Goal: Task Accomplishment & Management: Manage account settings

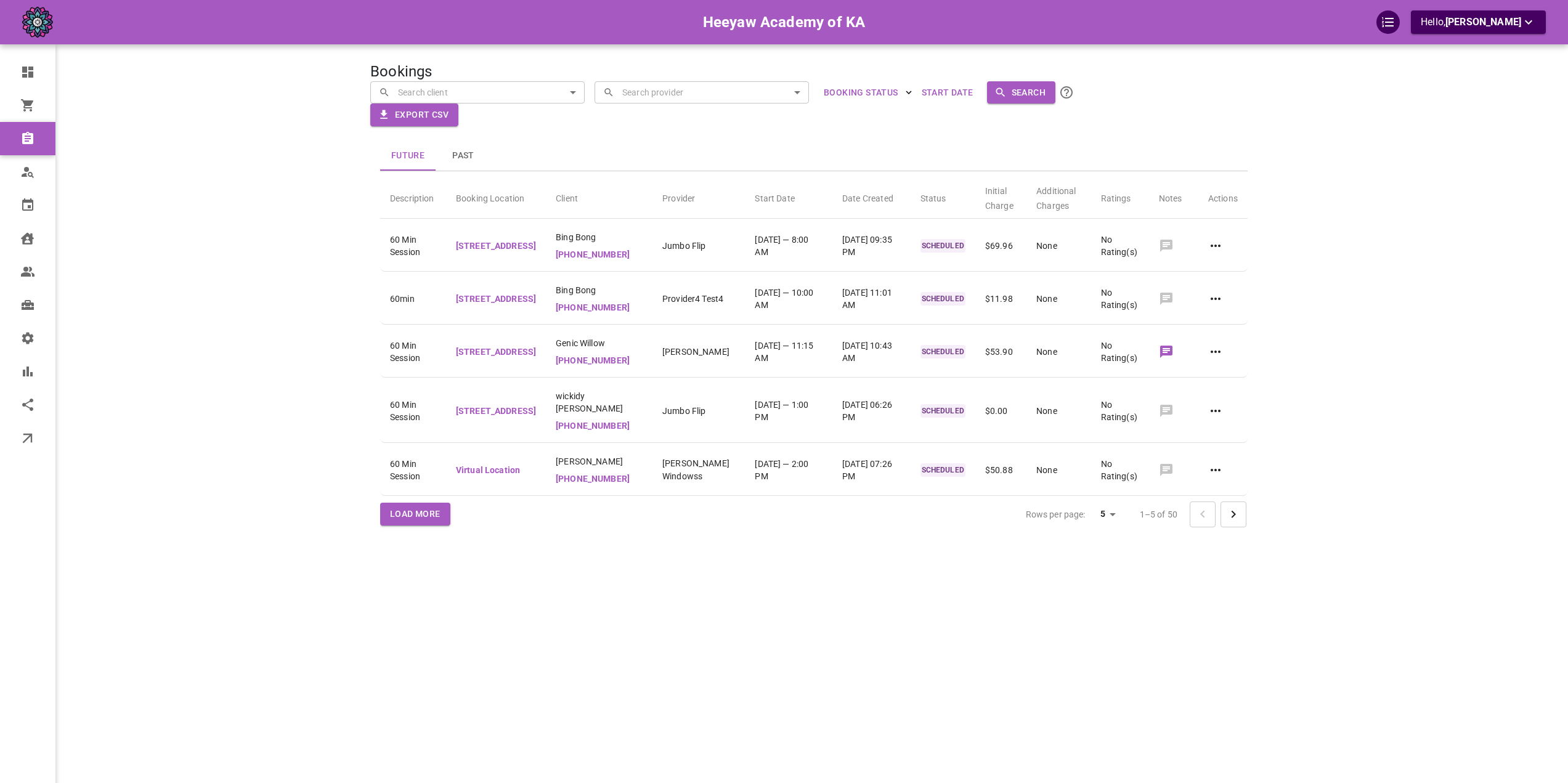
click at [264, 231] on div "Heeyaw Academy of KA Hello, Omar Tahir" at bounding box center [225, 410] width 289 height 783
click at [75, 267] on span "Users" at bounding box center [77, 272] width 63 height 13
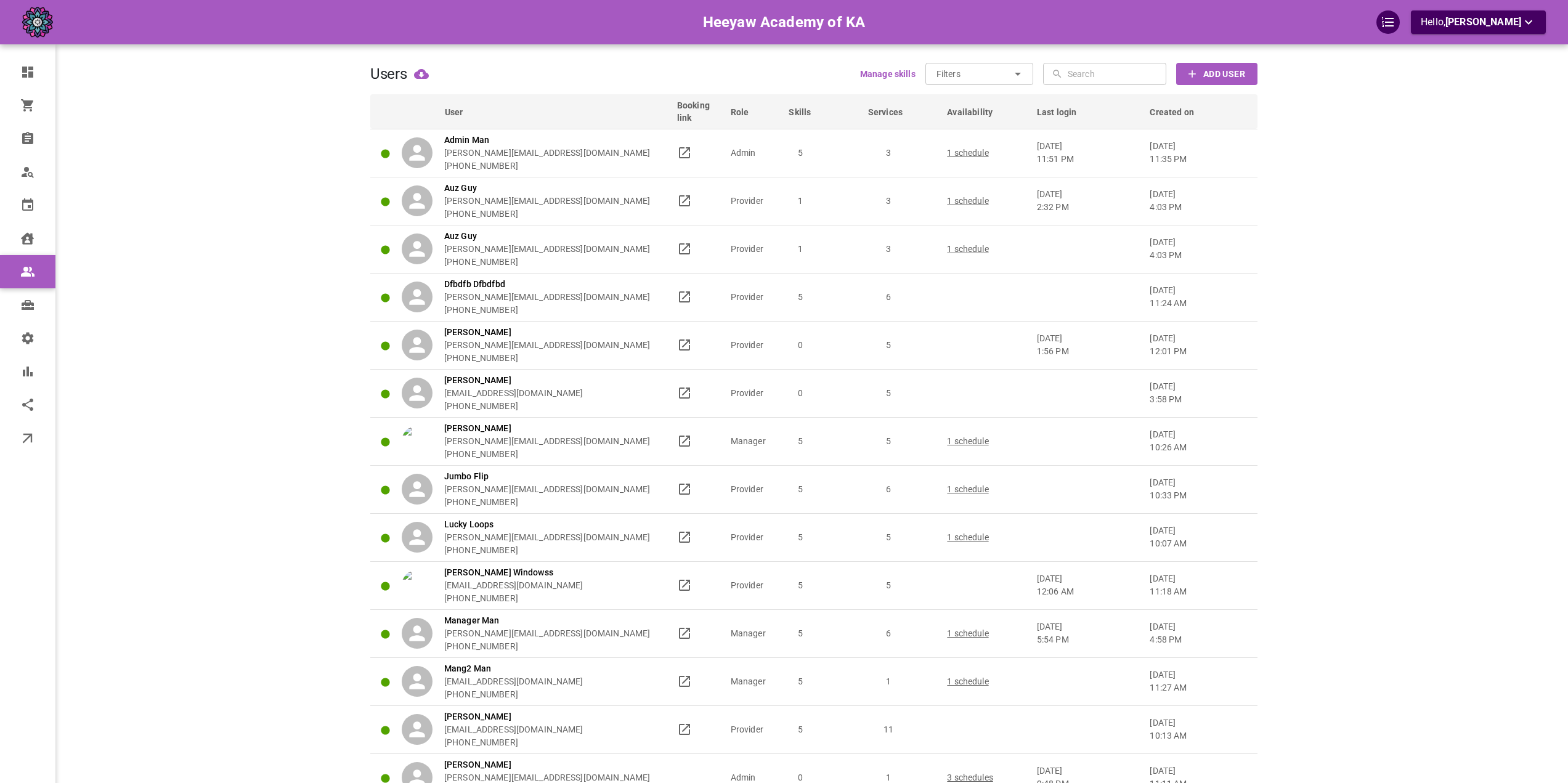
click at [632, 62] on div "Users Manage skills Filters ​ ​ ​ ​ Add User User Booking link Role Skills Serv…" at bounding box center [813, 700] width 887 height 1363
click at [1157, 111] on span "Created on" at bounding box center [1180, 112] width 61 height 13
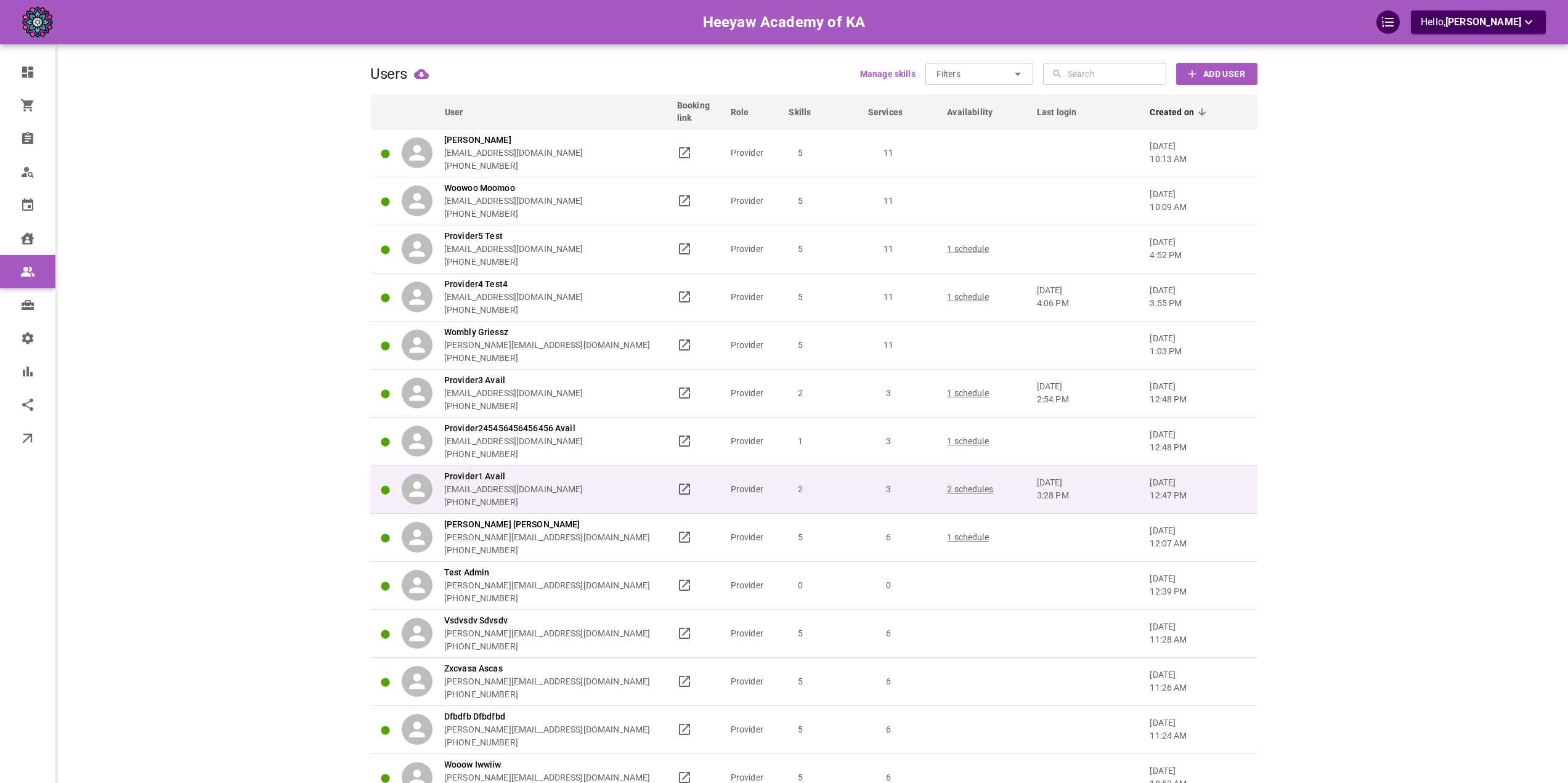
click at [618, 492] on div "Provider1 Avail omar+heeyawpa1@gomarketbox.com +14168360759" at bounding box center [534, 489] width 264 height 39
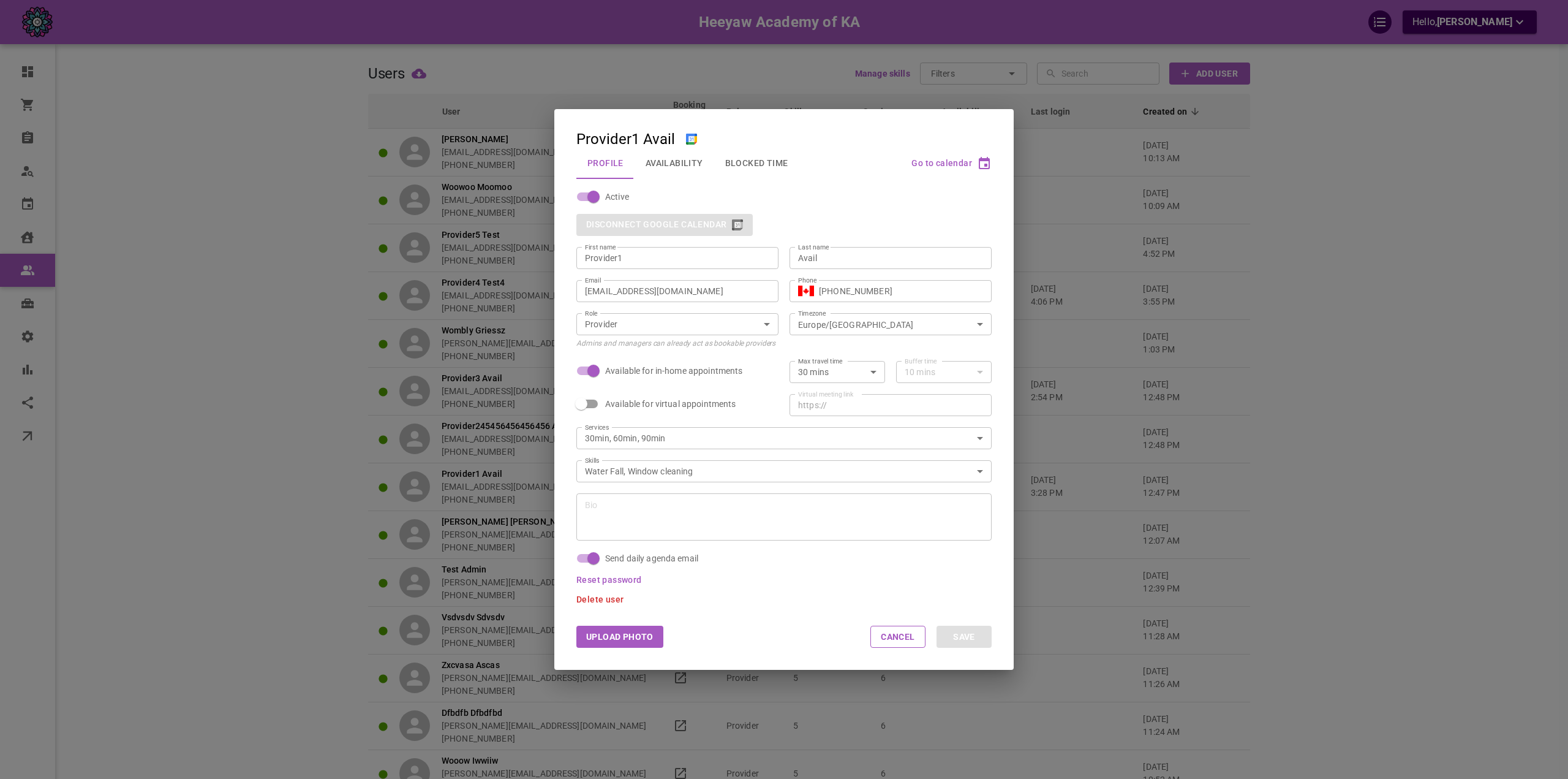
click at [967, 164] on span "Go to calendar" at bounding box center [942, 163] width 61 height 10
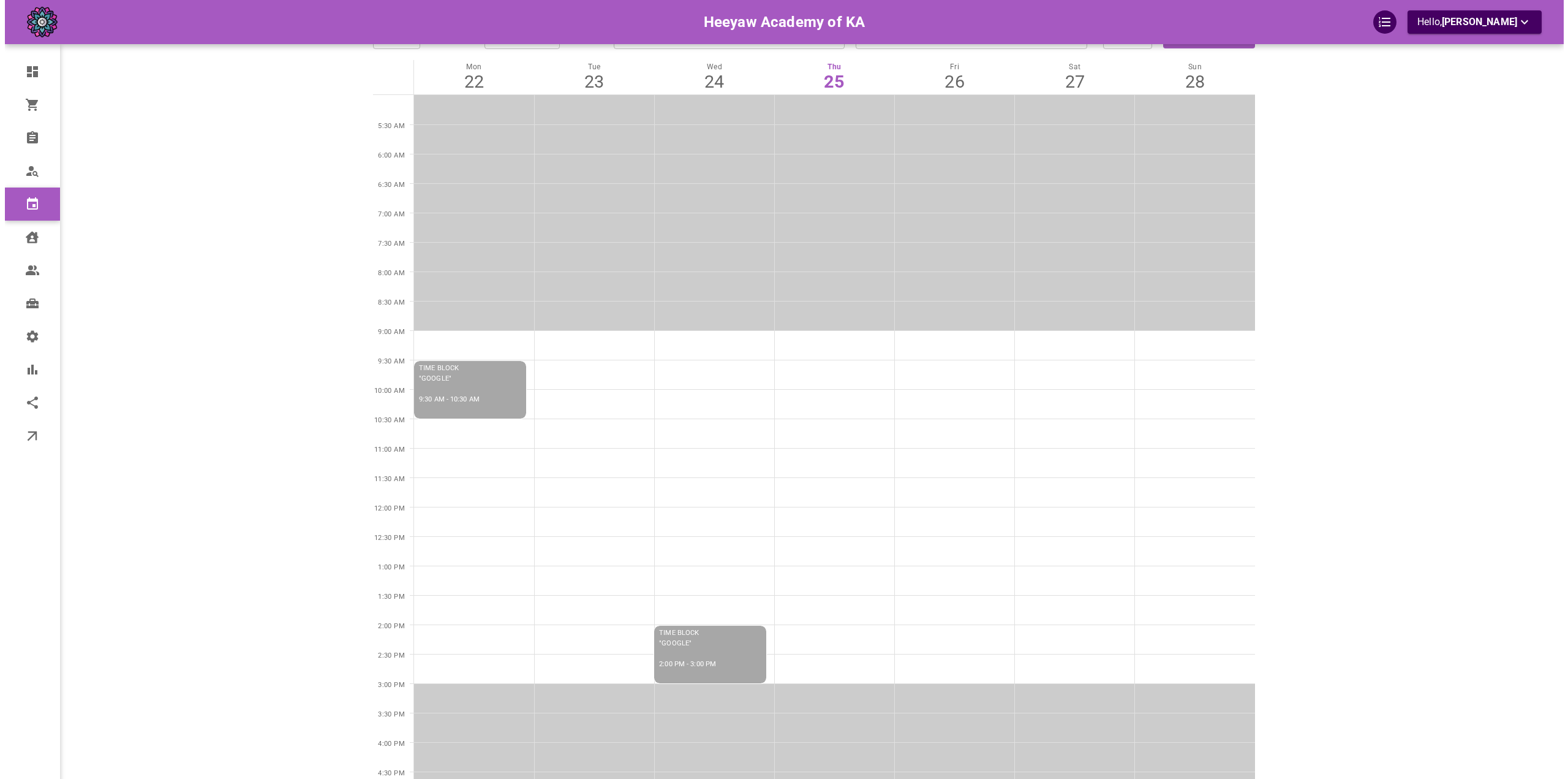
scroll to position [122, 0]
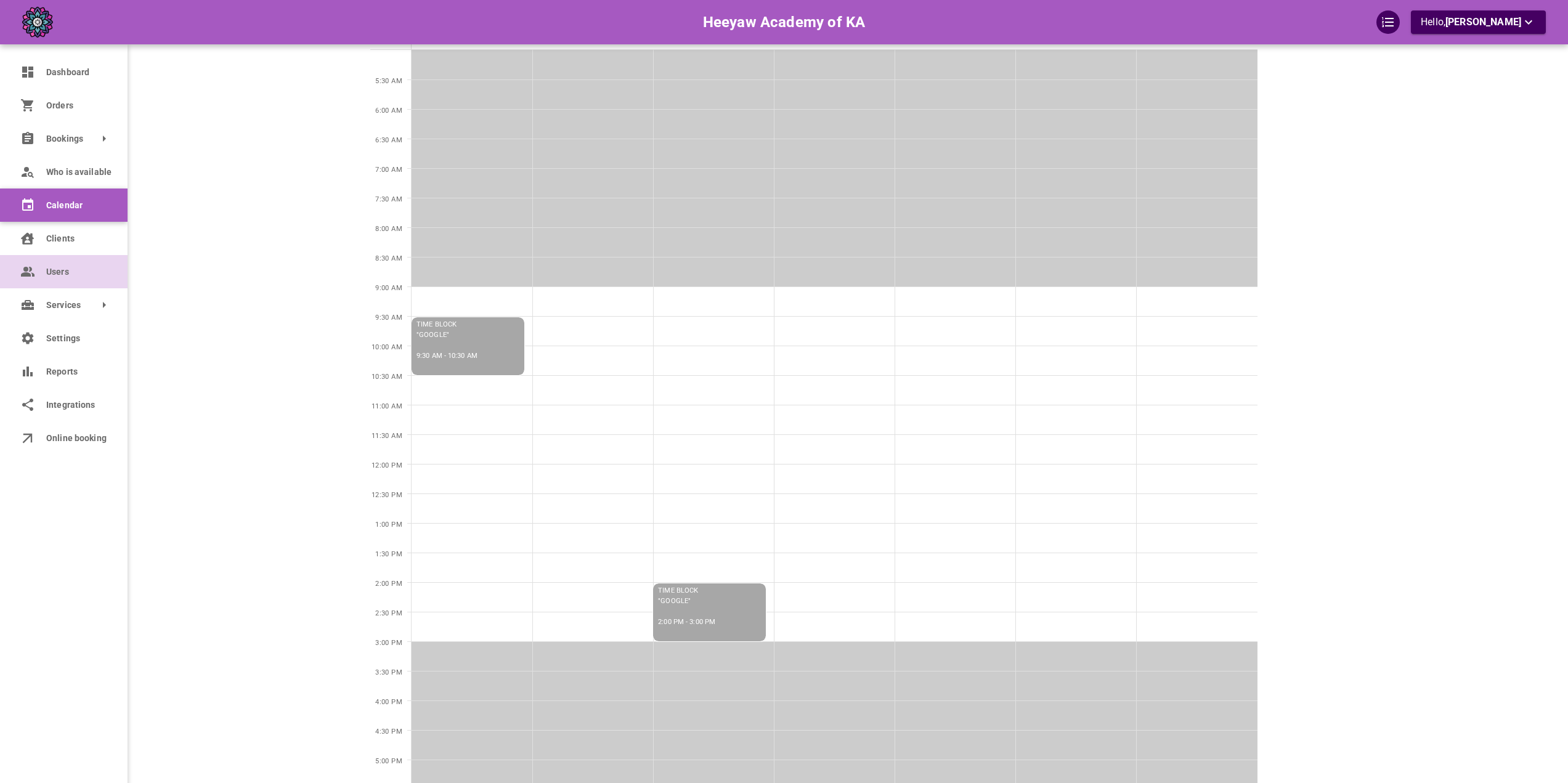
click at [51, 272] on span "Users" at bounding box center [77, 272] width 63 height 13
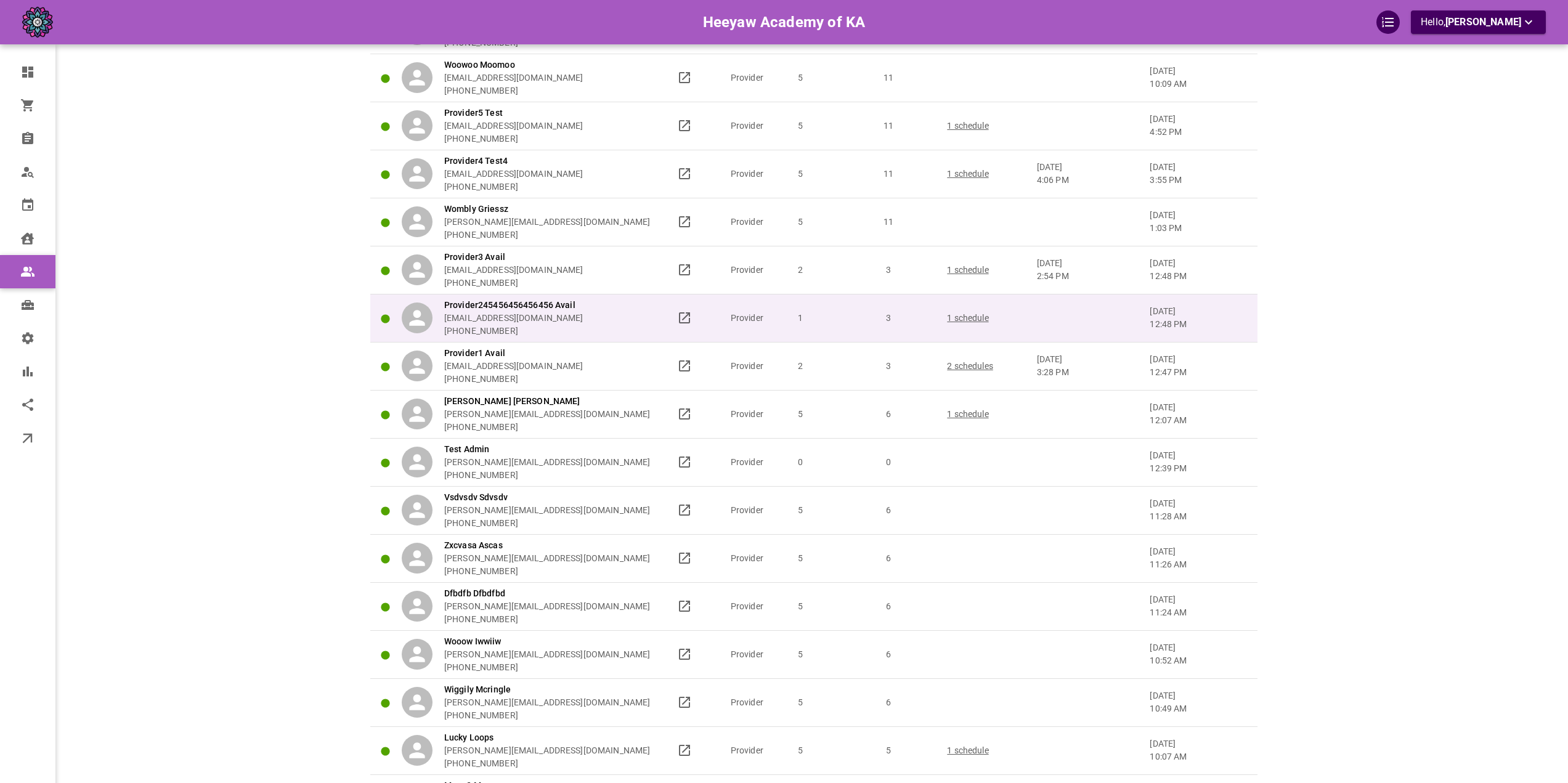
click at [641, 321] on div "Provider245456456456456 Avail omar+heeyawpa2@gomarketbox.com +14168360759" at bounding box center [534, 318] width 264 height 39
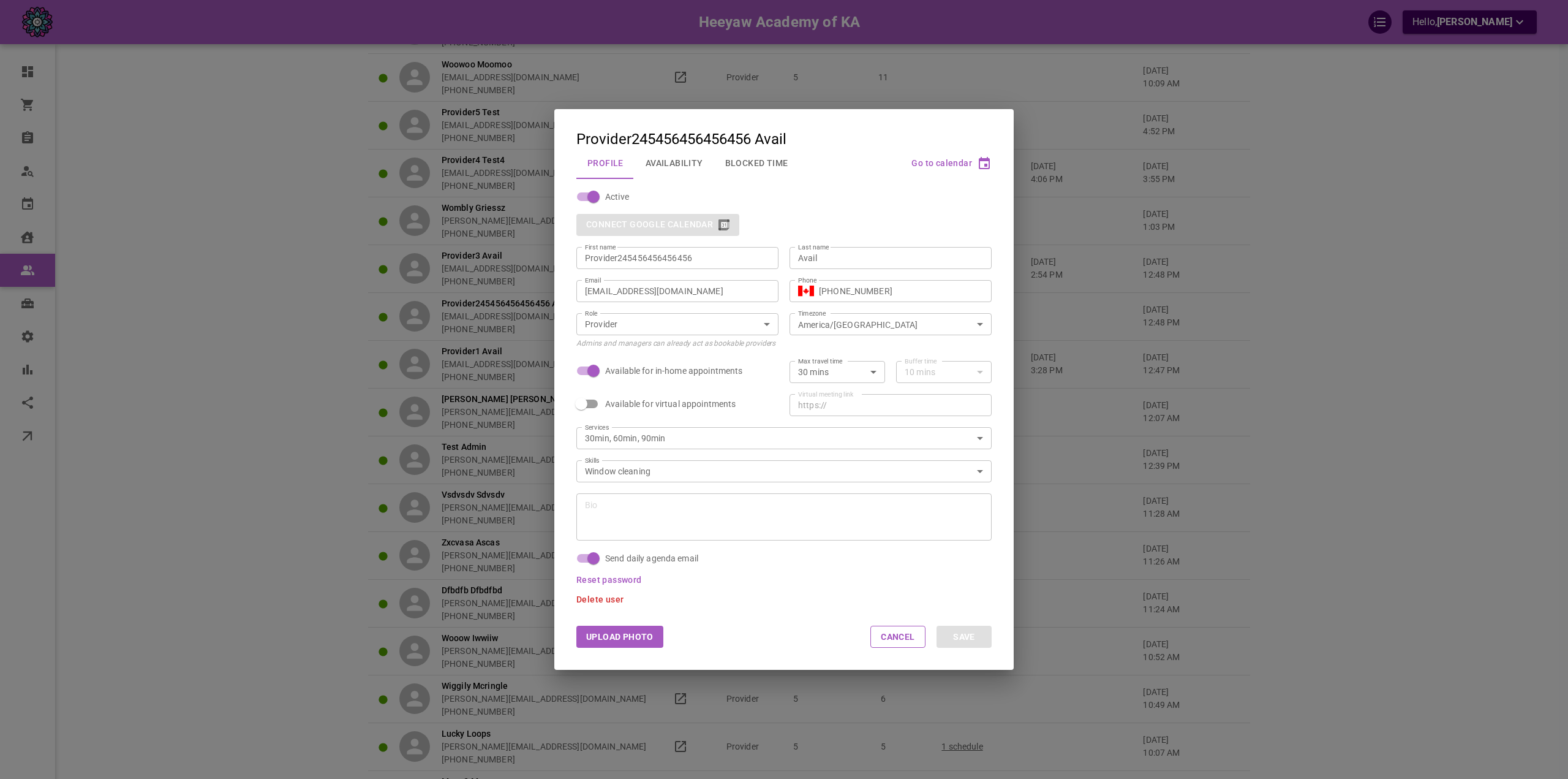
click at [686, 291] on input "[EMAIL_ADDRESS][DOMAIN_NAME]" at bounding box center [677, 291] width 185 height 13
click at [686, 291] on input "omar+heeyawpa2@gomarketbox.com" at bounding box center [677, 291] width 185 height 13
click at [1212, 299] on div "Provider245456456456456 Avail Profile Availability Blocked Time Go to calendar …" at bounding box center [784, 389] width 1568 height 779
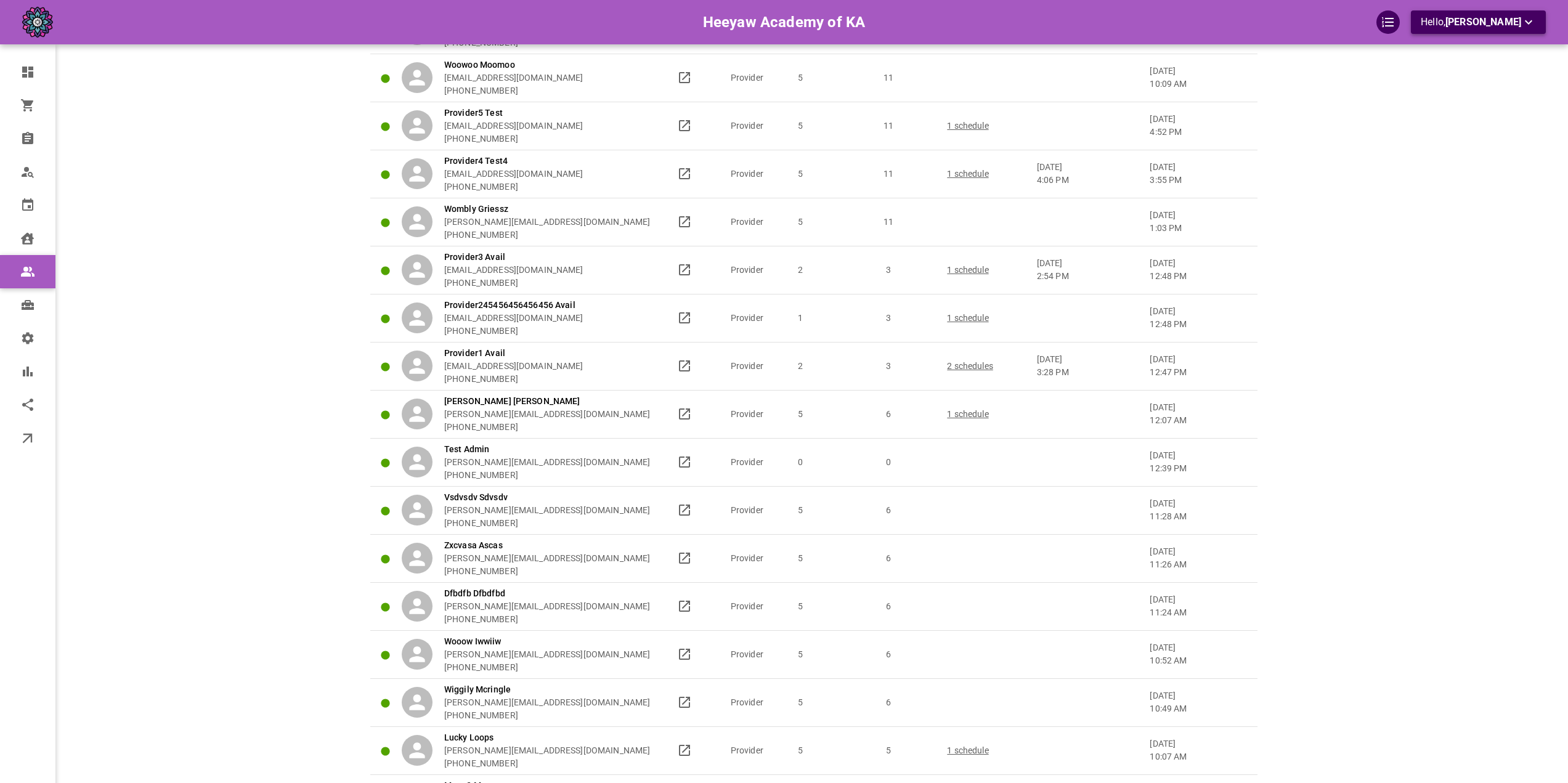
click at [1535, 21] on button "Hello, Omar Tahir" at bounding box center [1478, 22] width 135 height 24
click at [1486, 82] on li "Help Center" at bounding box center [1495, 72] width 123 height 22
click at [1472, 23] on span "Omar Tahir" at bounding box center [1483, 22] width 76 height 12
click at [1473, 87] on li "Logout" at bounding box center [1495, 94] width 123 height 22
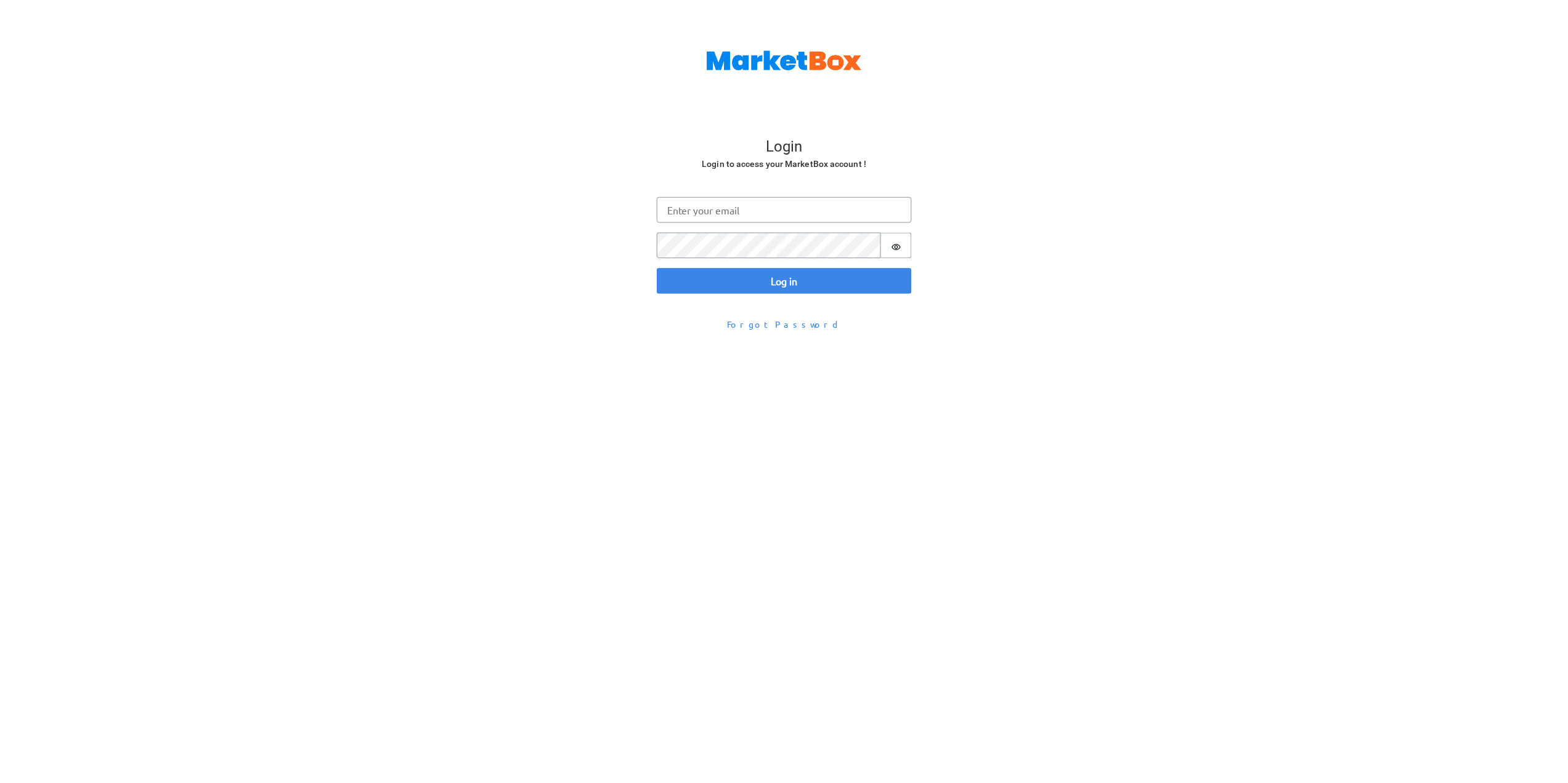
scroll to position [40, 0]
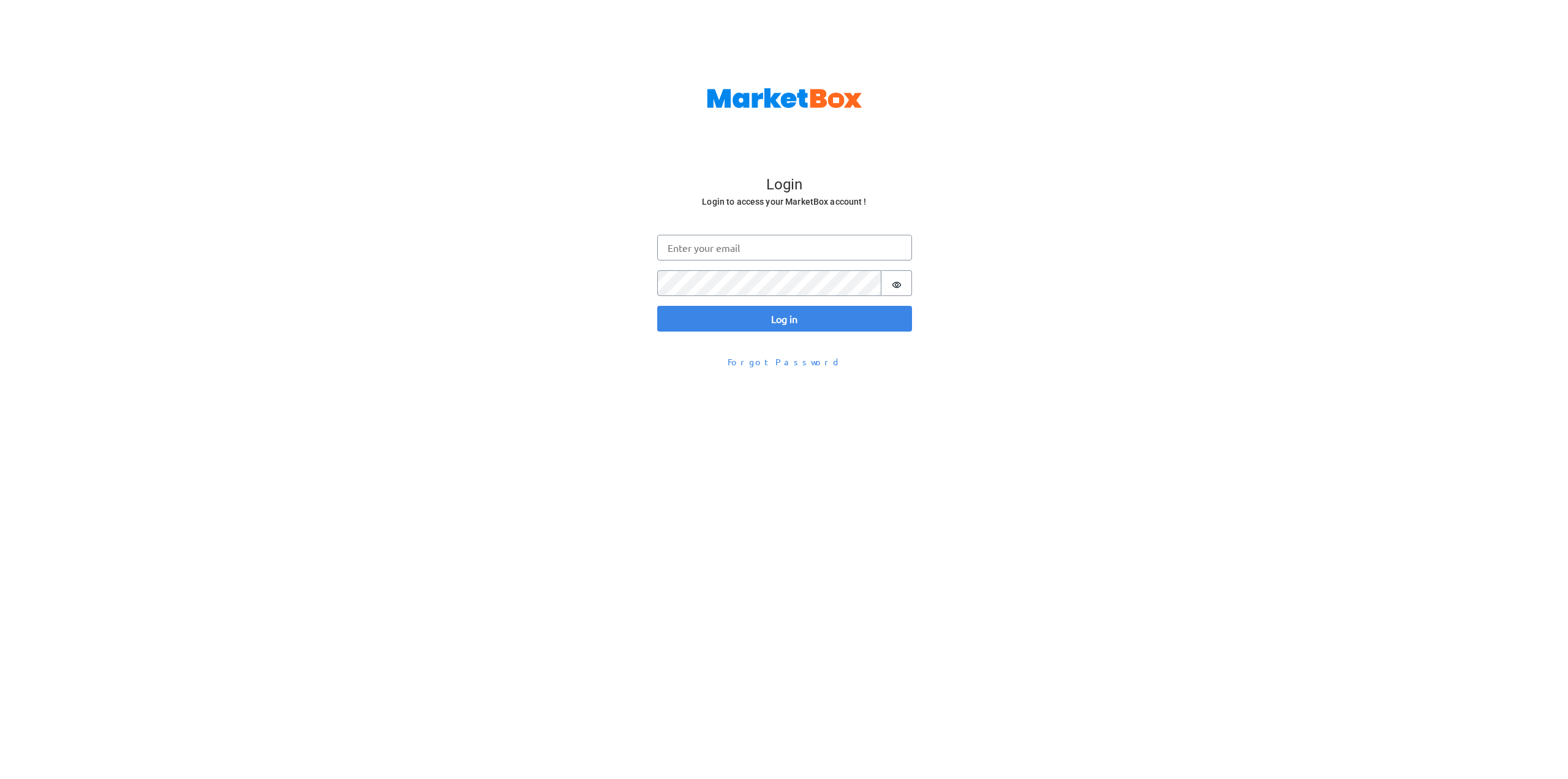
scroll to position [40, 0]
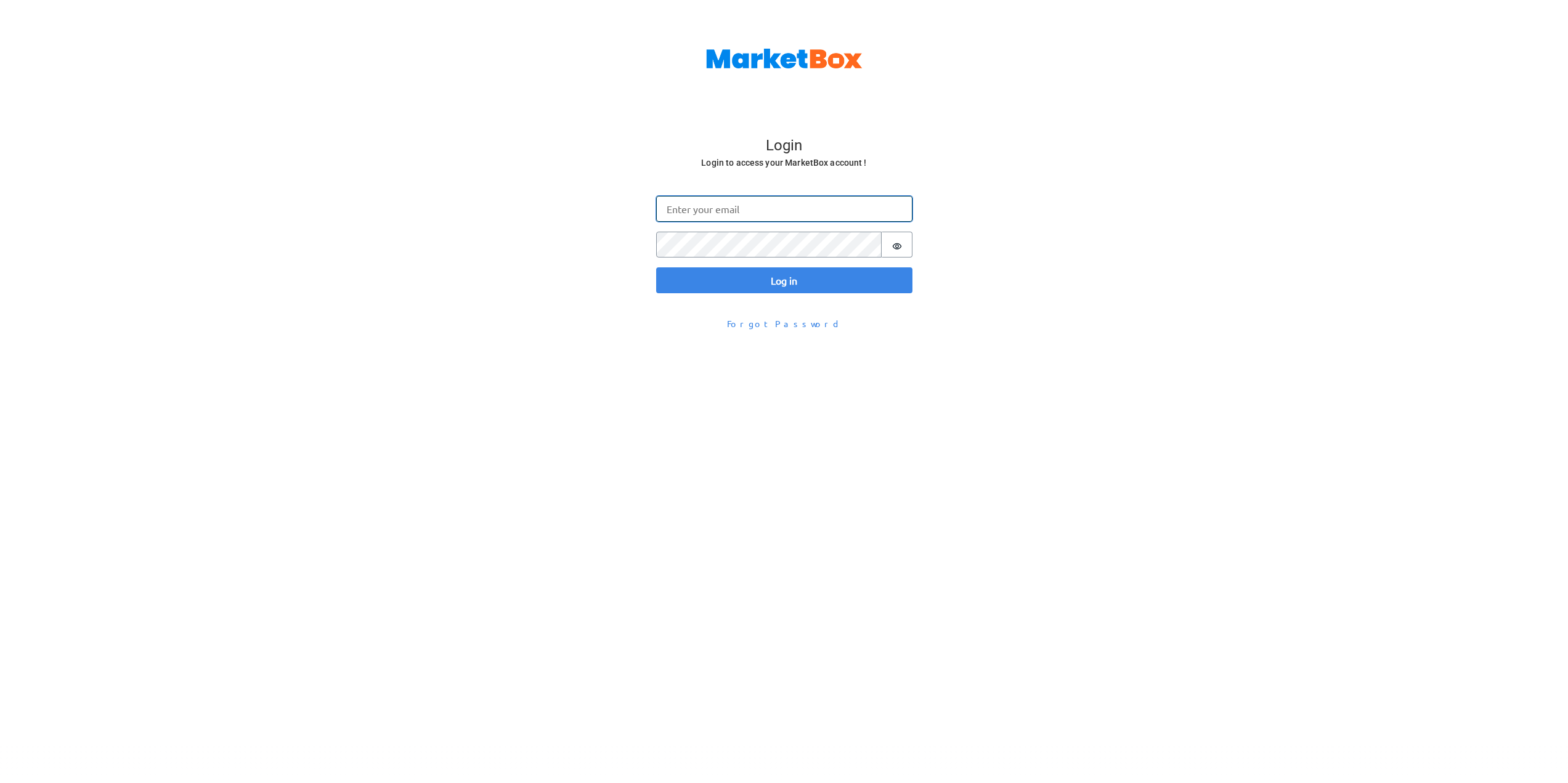
click at [765, 216] on input "Email" at bounding box center [784, 209] width 257 height 26
paste input "[EMAIL_ADDRESS][DOMAIN_NAME]"
click at [861, 280] on button "Log in" at bounding box center [784, 280] width 257 height 26
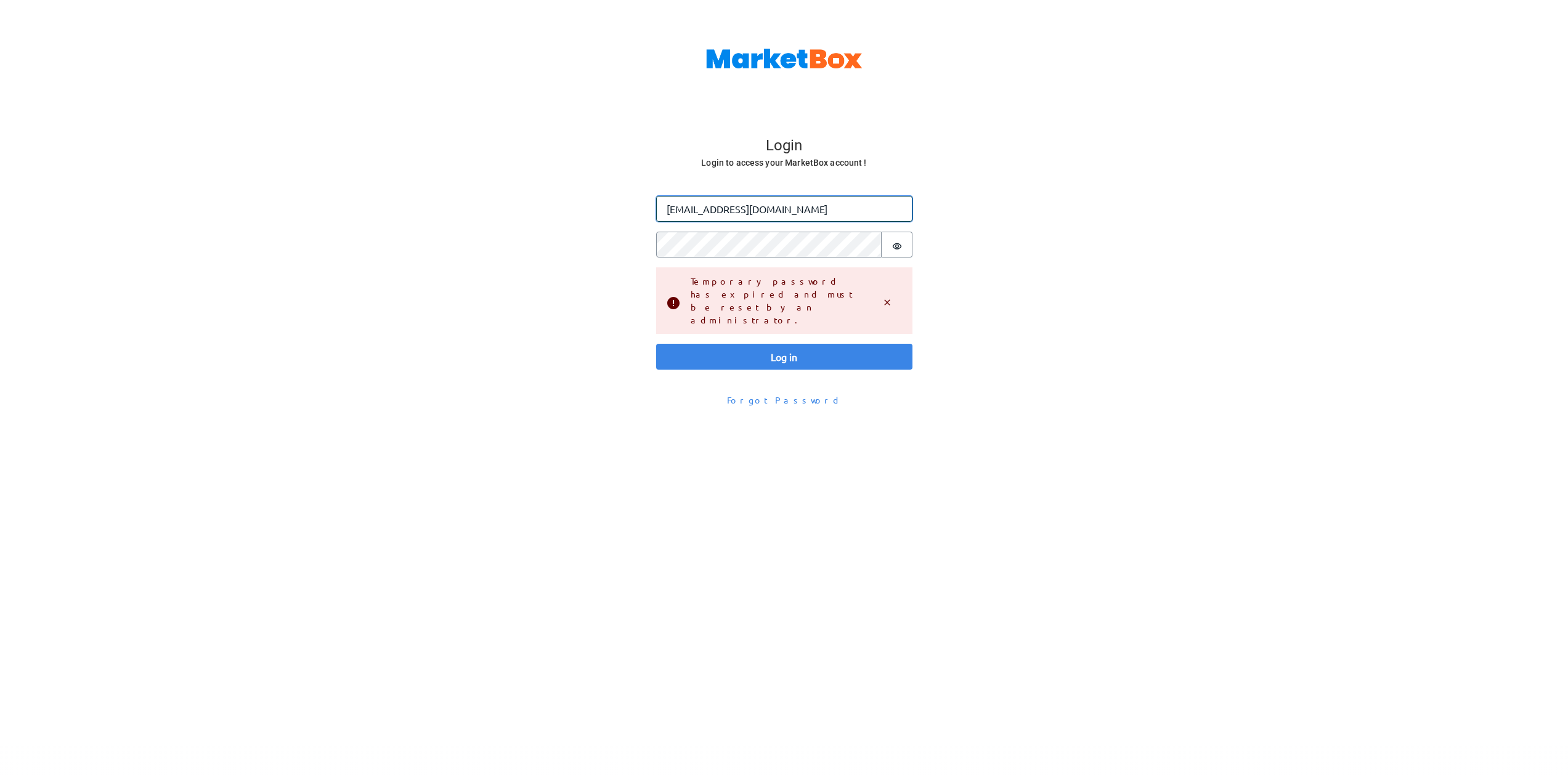
click at [717, 213] on input "[EMAIL_ADDRESS][DOMAIN_NAME]" at bounding box center [784, 209] width 257 height 26
type input "omar+heeyaw@gomarketbox.com"
click at [656, 344] on button "Log in" at bounding box center [784, 357] width 257 height 26
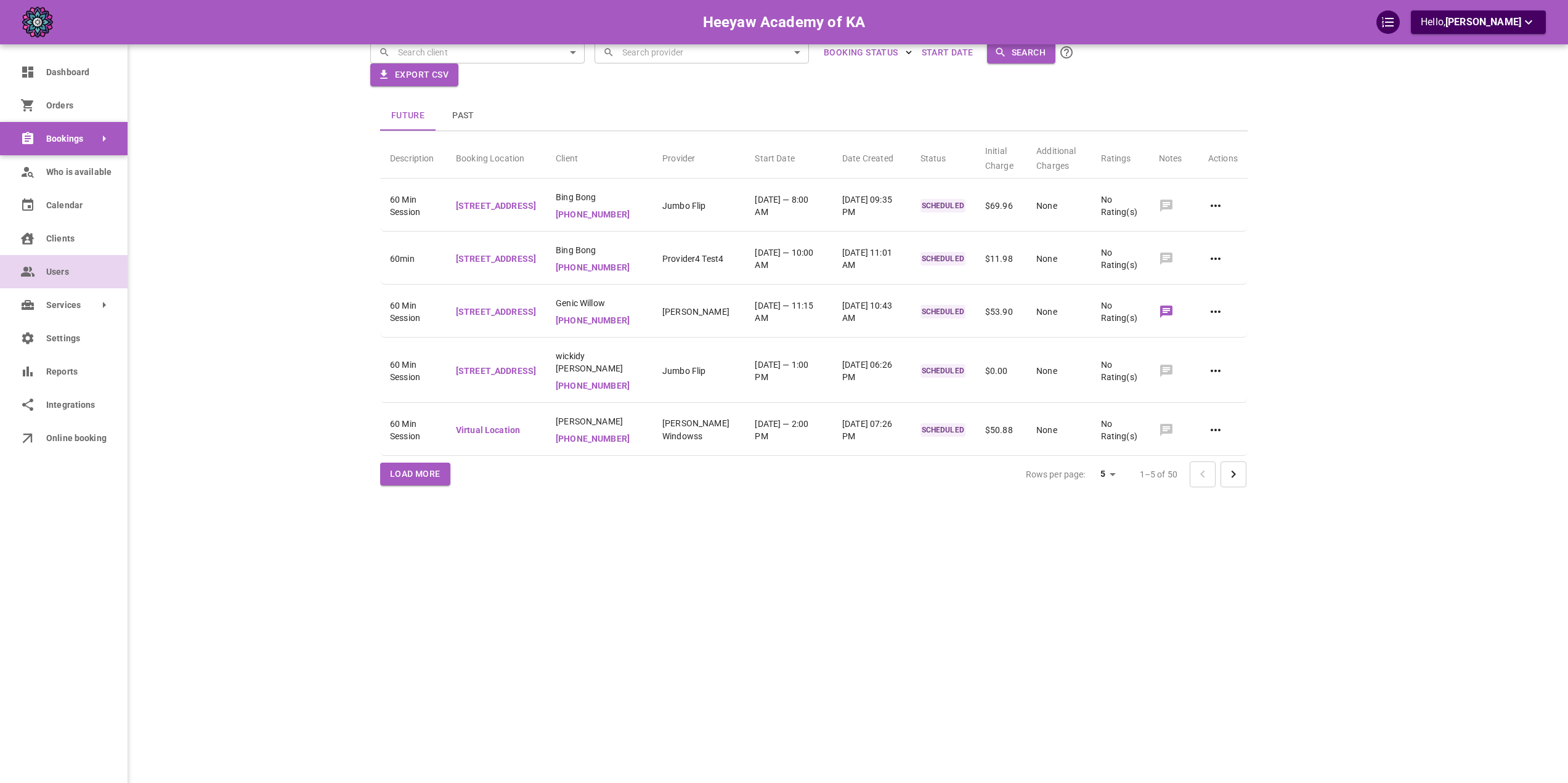
click at [27, 276] on icon at bounding box center [26, 272] width 11 height 10
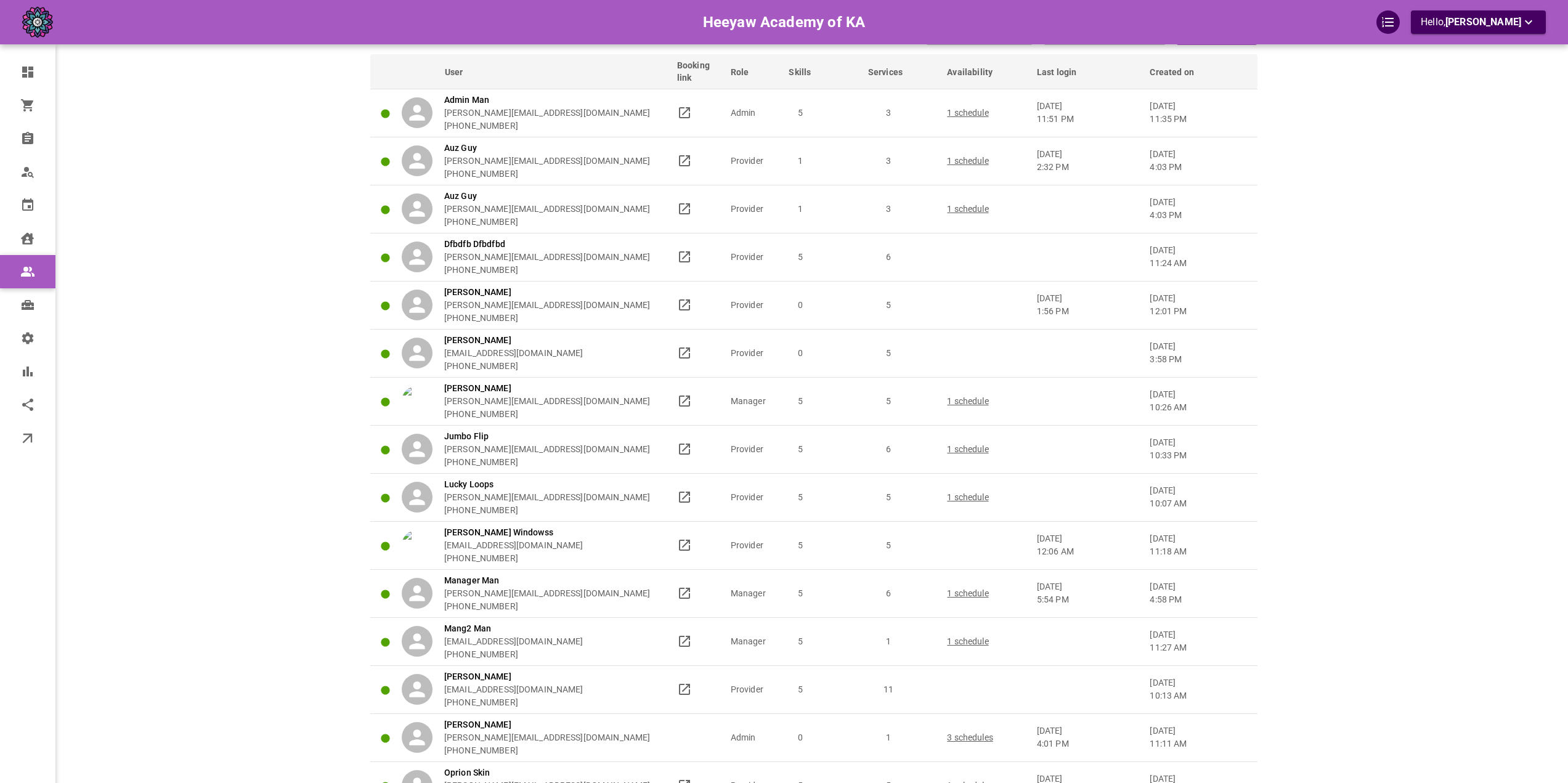
click at [1170, 65] on th "Created on" at bounding box center [1200, 71] width 114 height 34
click at [1171, 70] on span "Created on" at bounding box center [1180, 71] width 61 height 13
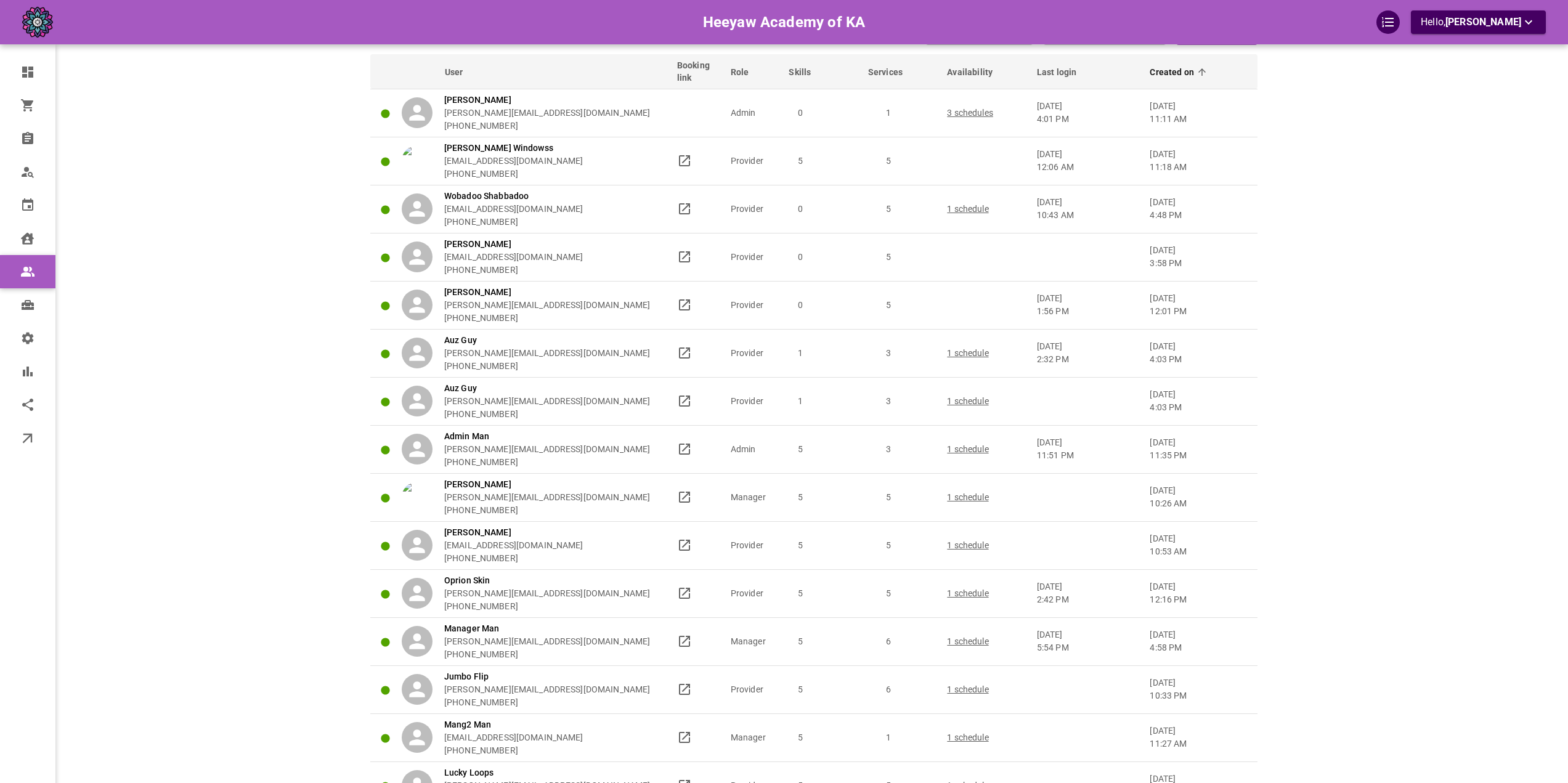
click at [1171, 70] on span "Created on" at bounding box center [1180, 71] width 61 height 13
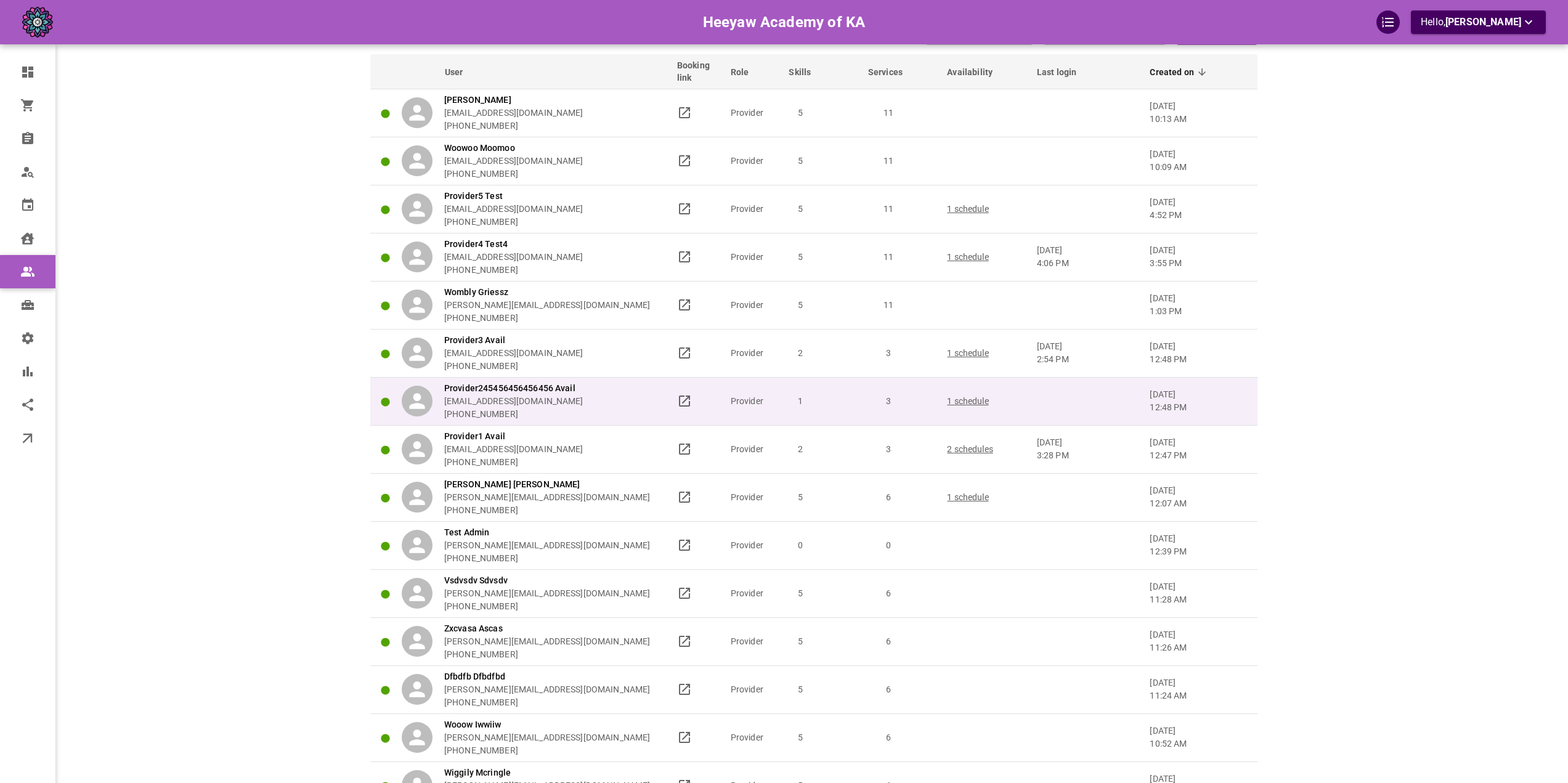
click at [829, 413] on td "1" at bounding box center [823, 400] width 79 height 48
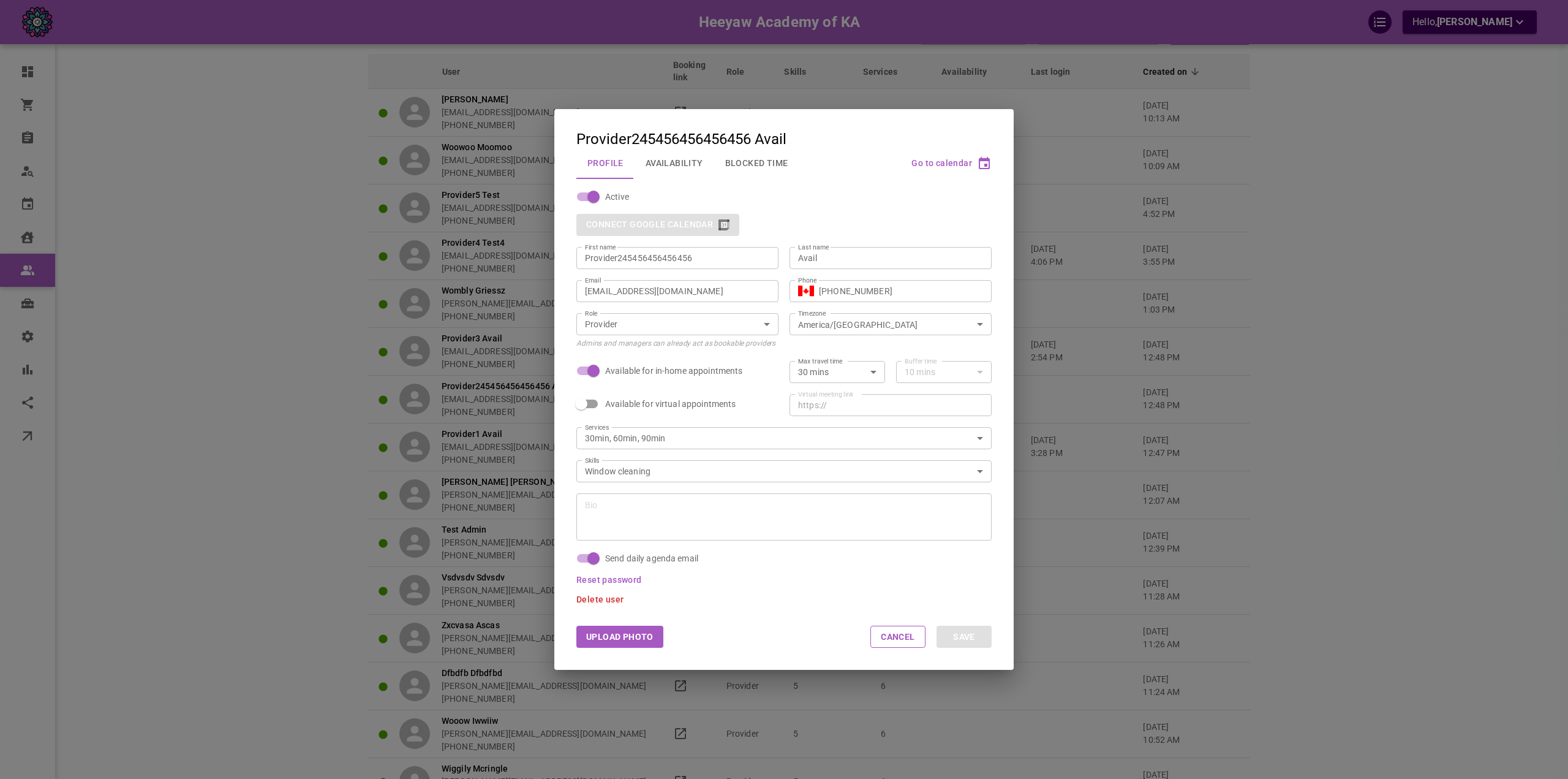
click at [624, 578] on span "Reset password" at bounding box center [609, 580] width 65 height 10
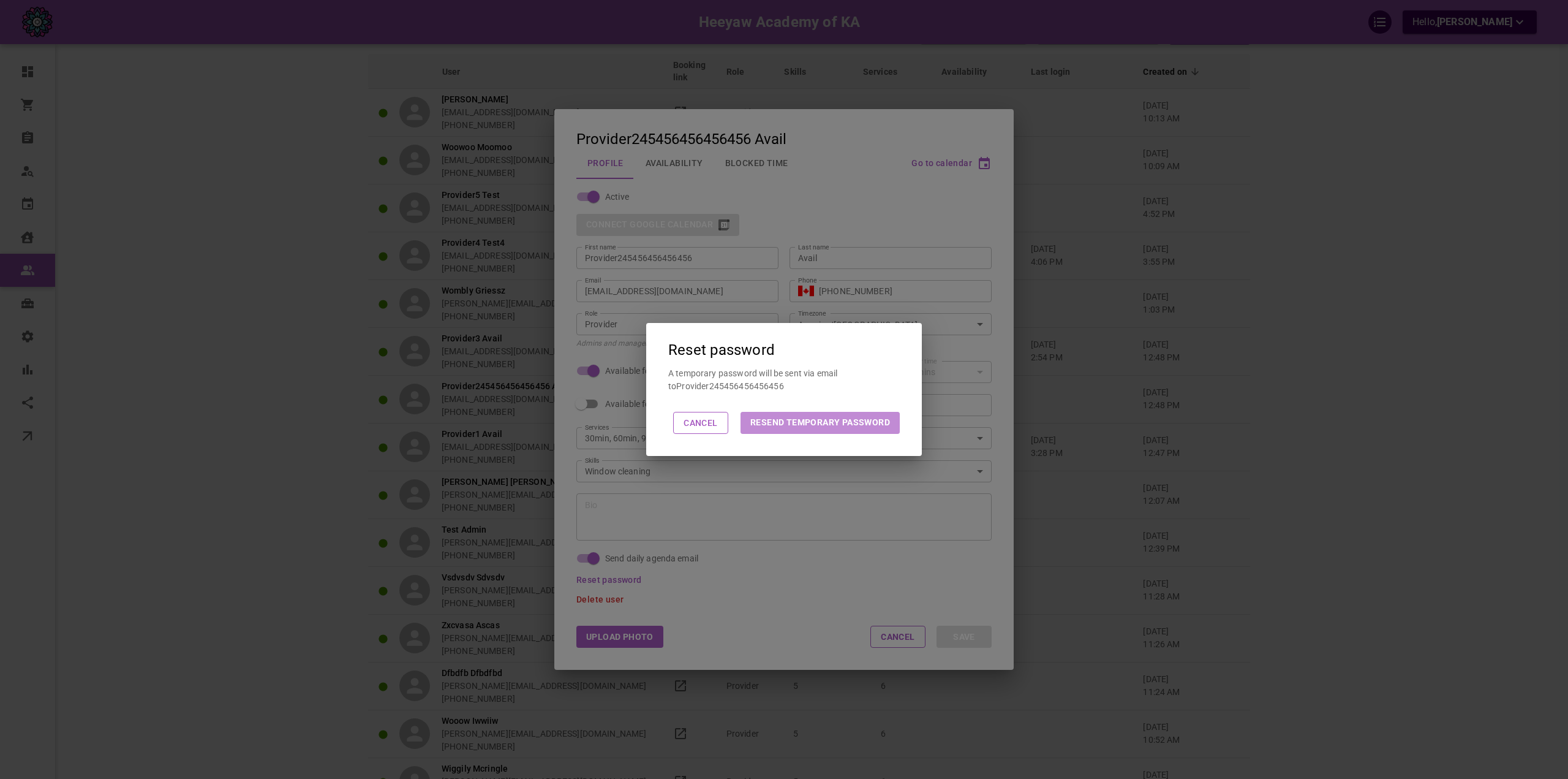
click at [823, 425] on button "Resend Temporary Password" at bounding box center [820, 423] width 159 height 22
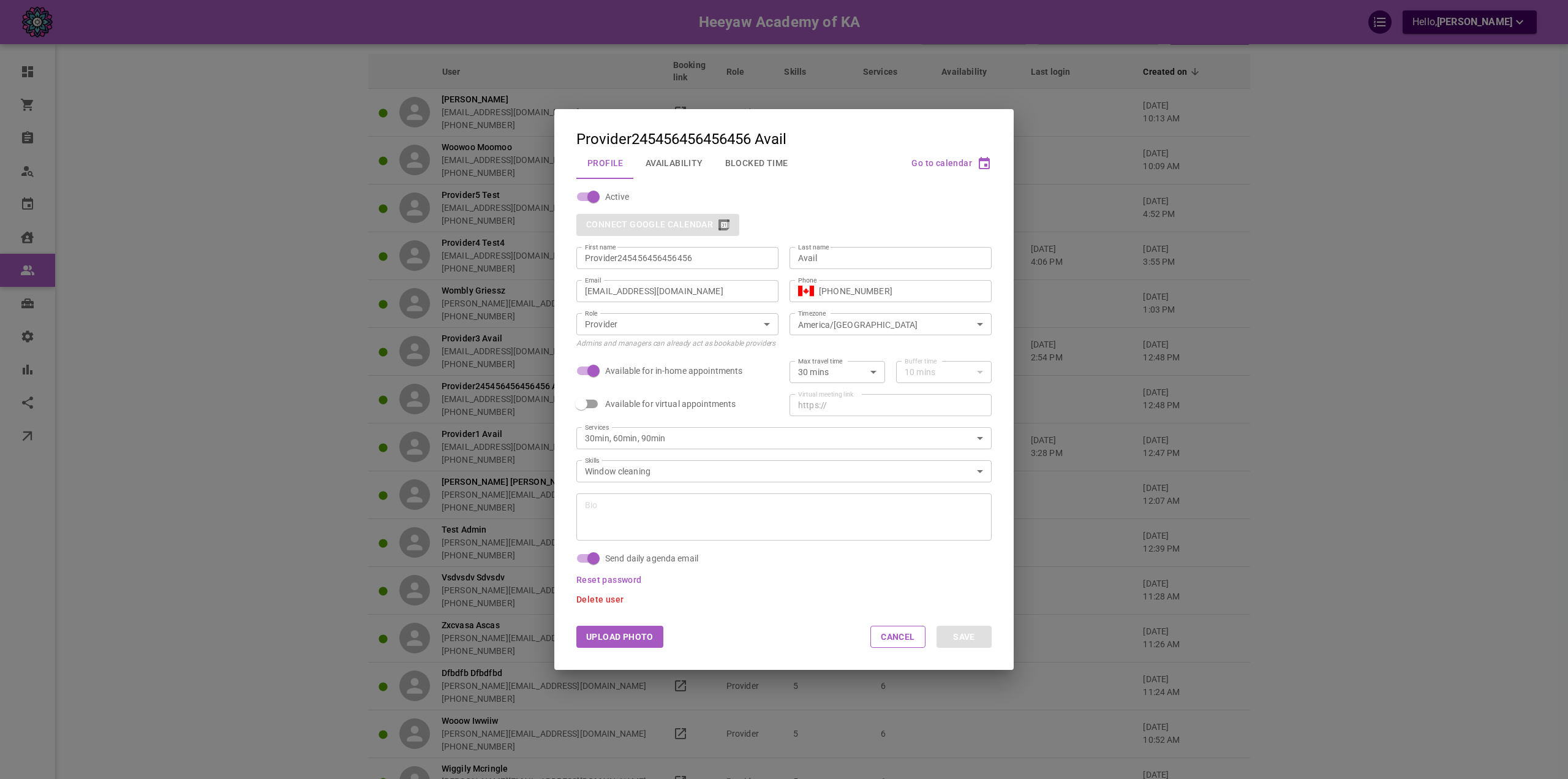
click at [649, 285] on input "omar+heeyawpa2@gomarketbox.com" at bounding box center [677, 291] width 185 height 13
click at [1337, 261] on div "Provider245456456456456 Avail Profile Availability Blocked Time Go to calendar …" at bounding box center [784, 389] width 1568 height 779
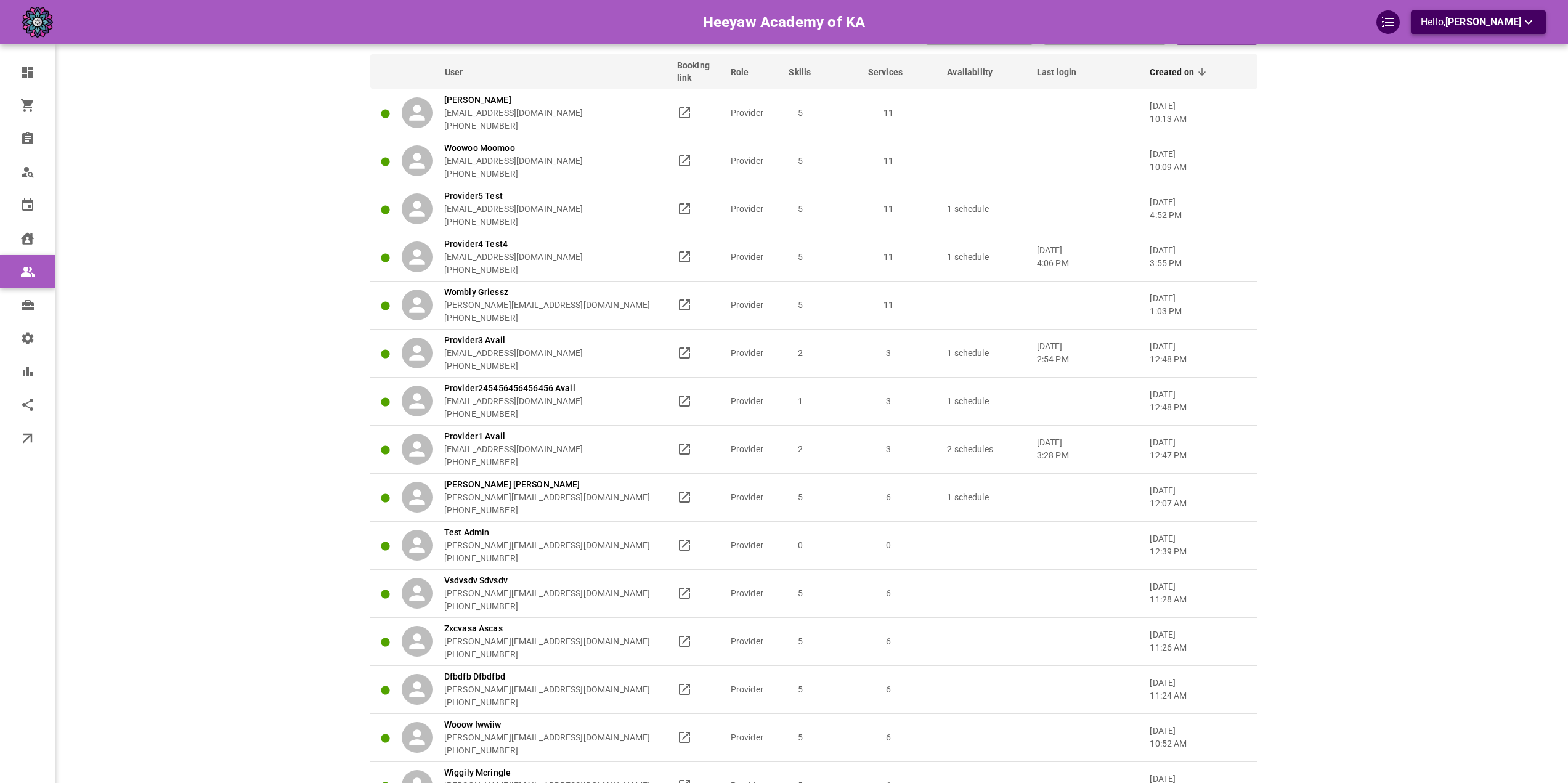
click at [1467, 24] on p "Hello, Omar Tahir" at bounding box center [1478, 23] width 115 height 15
click at [1460, 97] on li "Logout" at bounding box center [1495, 94] width 123 height 22
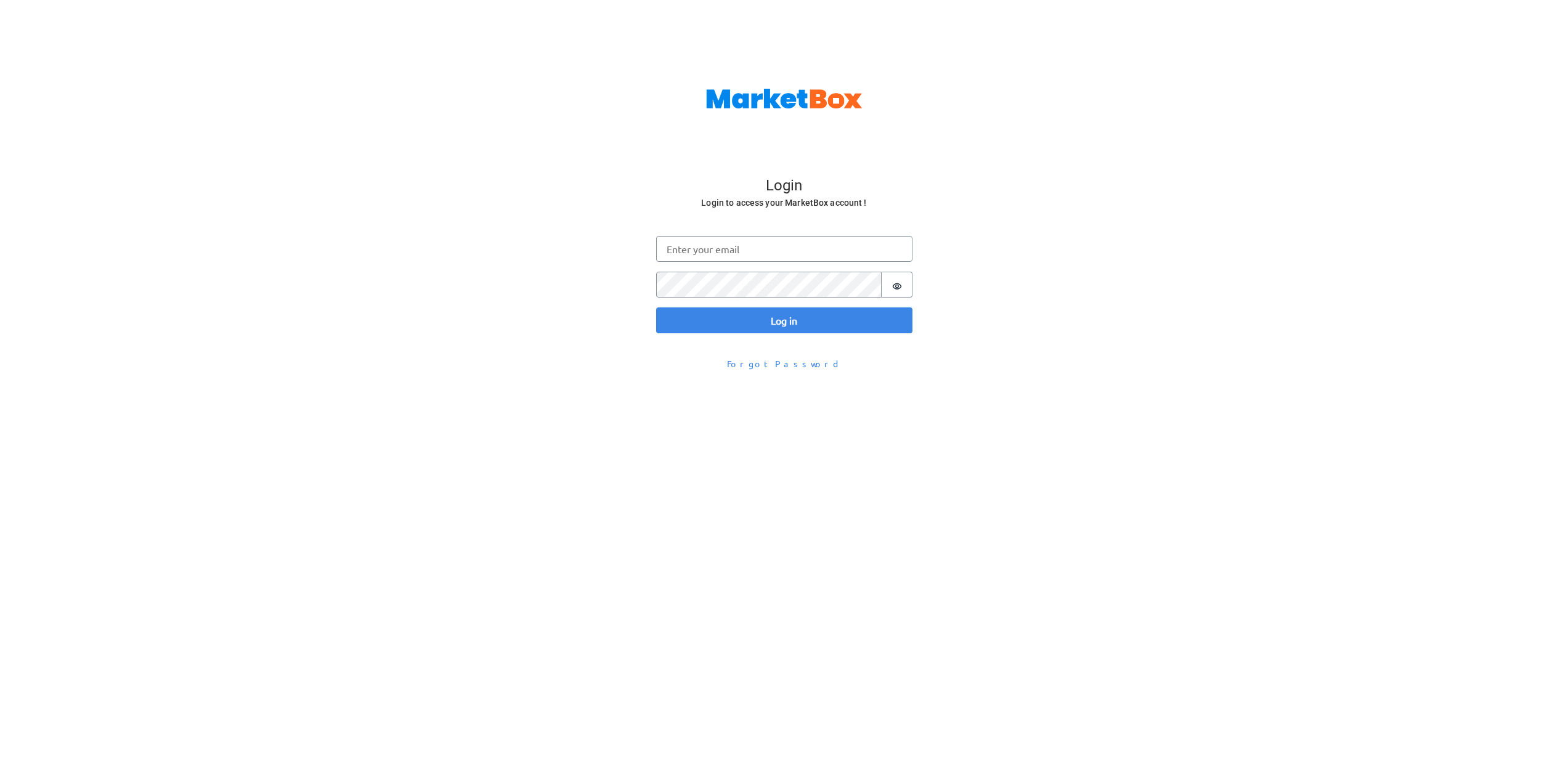
scroll to position [40, 0]
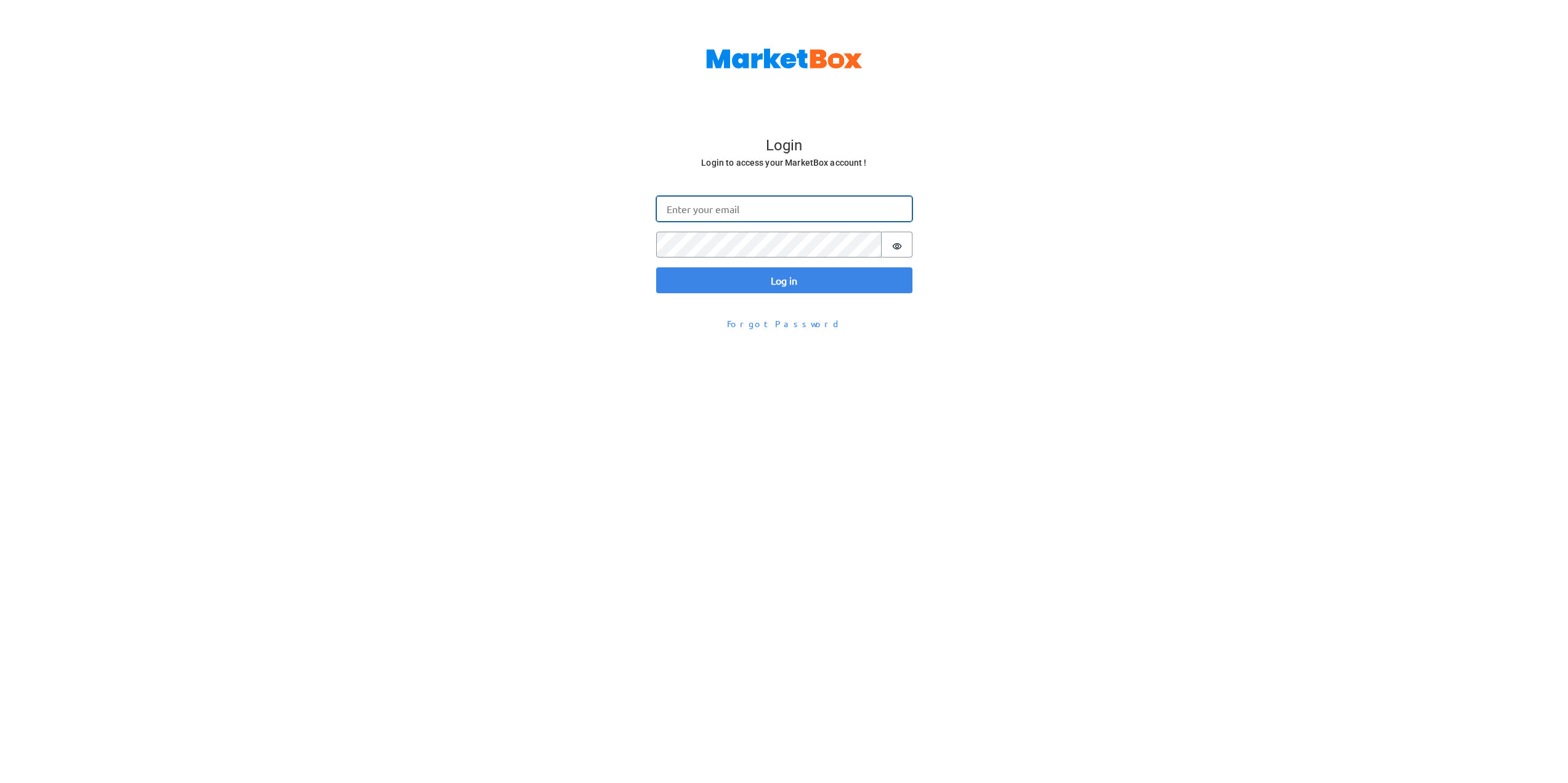
click at [729, 209] on input "Email" at bounding box center [784, 209] width 257 height 26
paste input "[EMAIL_ADDRESS][DOMAIN_NAME]"
type input "[EMAIL_ADDRESS][DOMAIN_NAME]"
click at [574, 283] on div "Login Login to access your MarketBox account ! Log in Email omar+heeyawpa2@goma…" at bounding box center [784, 232] width 1568 height 204
click at [702, 278] on button "Log in" at bounding box center [784, 280] width 257 height 26
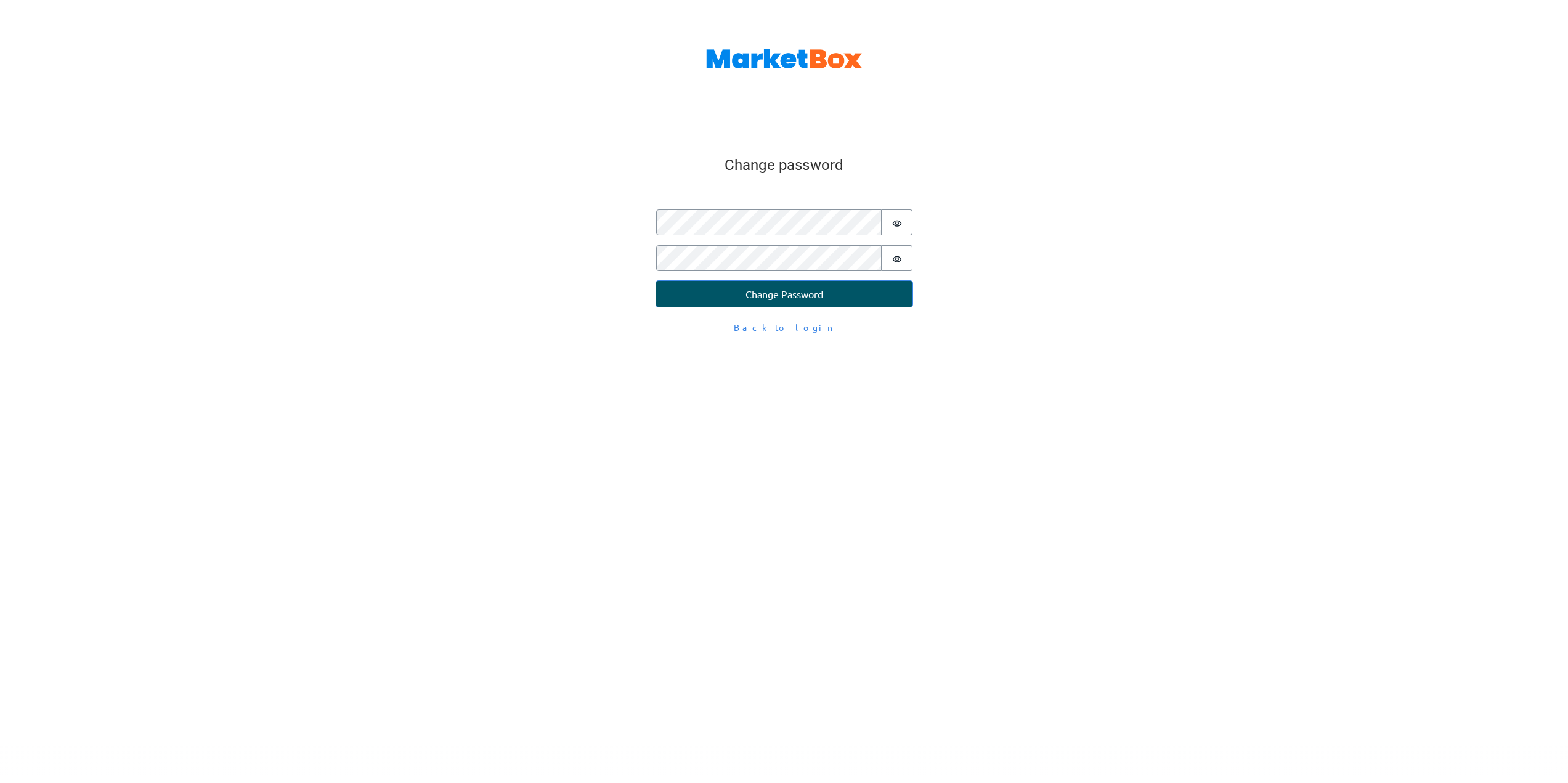
click at [694, 289] on button "Change Password" at bounding box center [784, 294] width 257 height 26
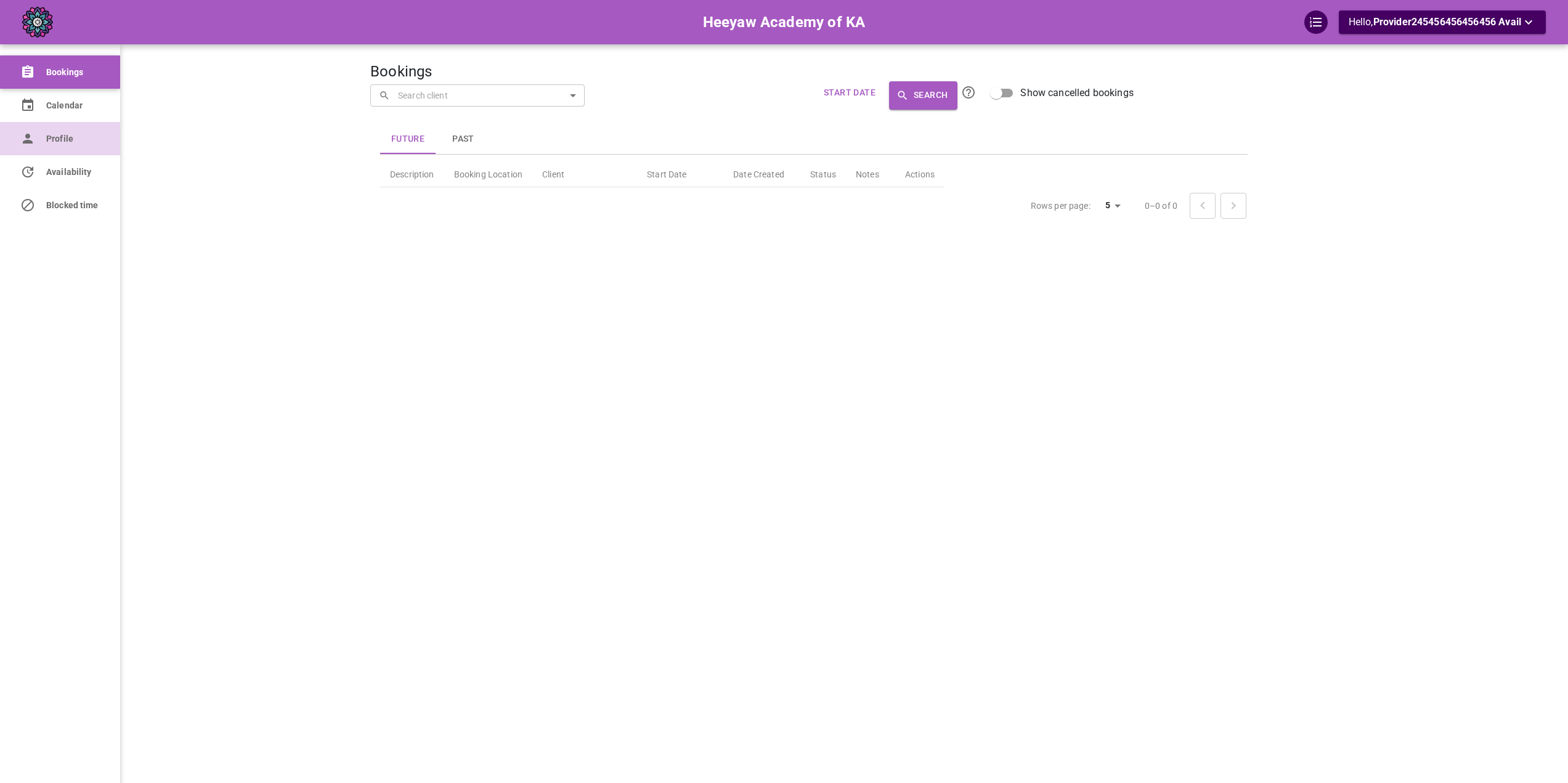
click at [33, 147] on link "Profile" at bounding box center [60, 139] width 120 height 34
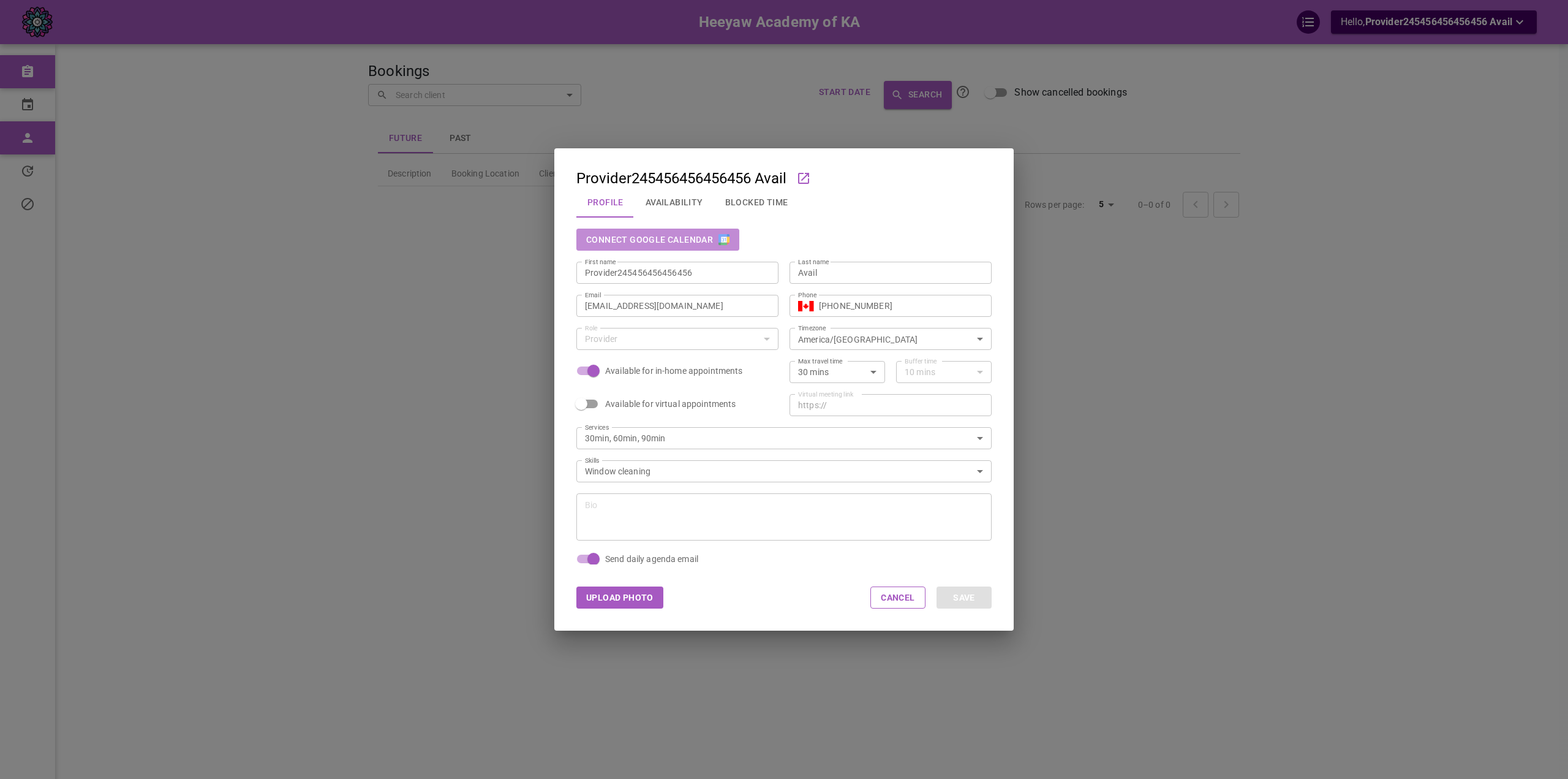
click at [707, 238] on button "Connect Google Calendar" at bounding box center [657, 239] width 163 height 22
click at [292, 202] on div "Provider245456456456456 Avail Profile Availability Blocked Time Disconnect Goog…" at bounding box center [784, 389] width 1568 height 779
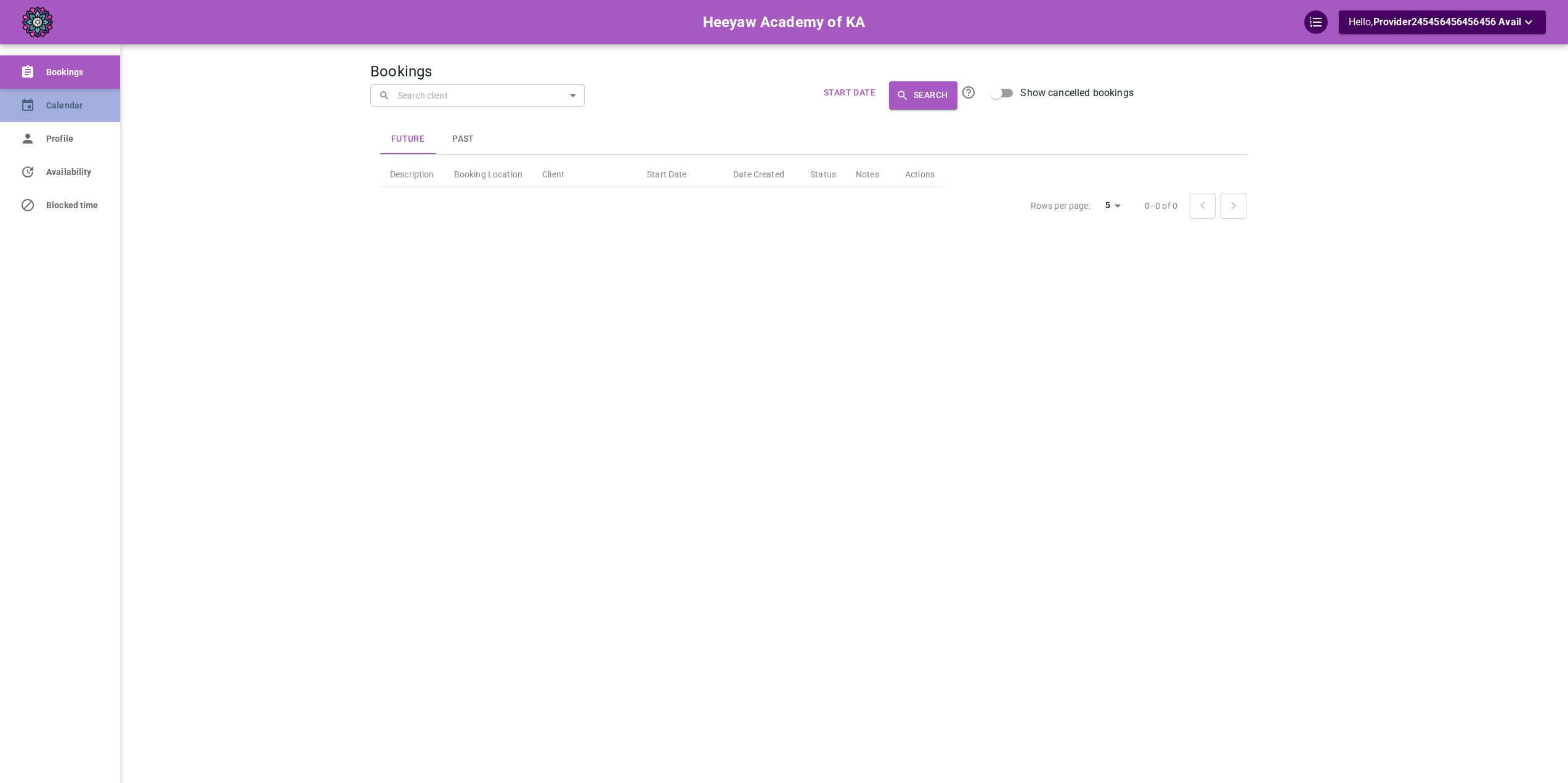
click at [34, 109] on icon at bounding box center [27, 104] width 11 height 13
click at [34, 104] on icon at bounding box center [28, 105] width 15 height 15
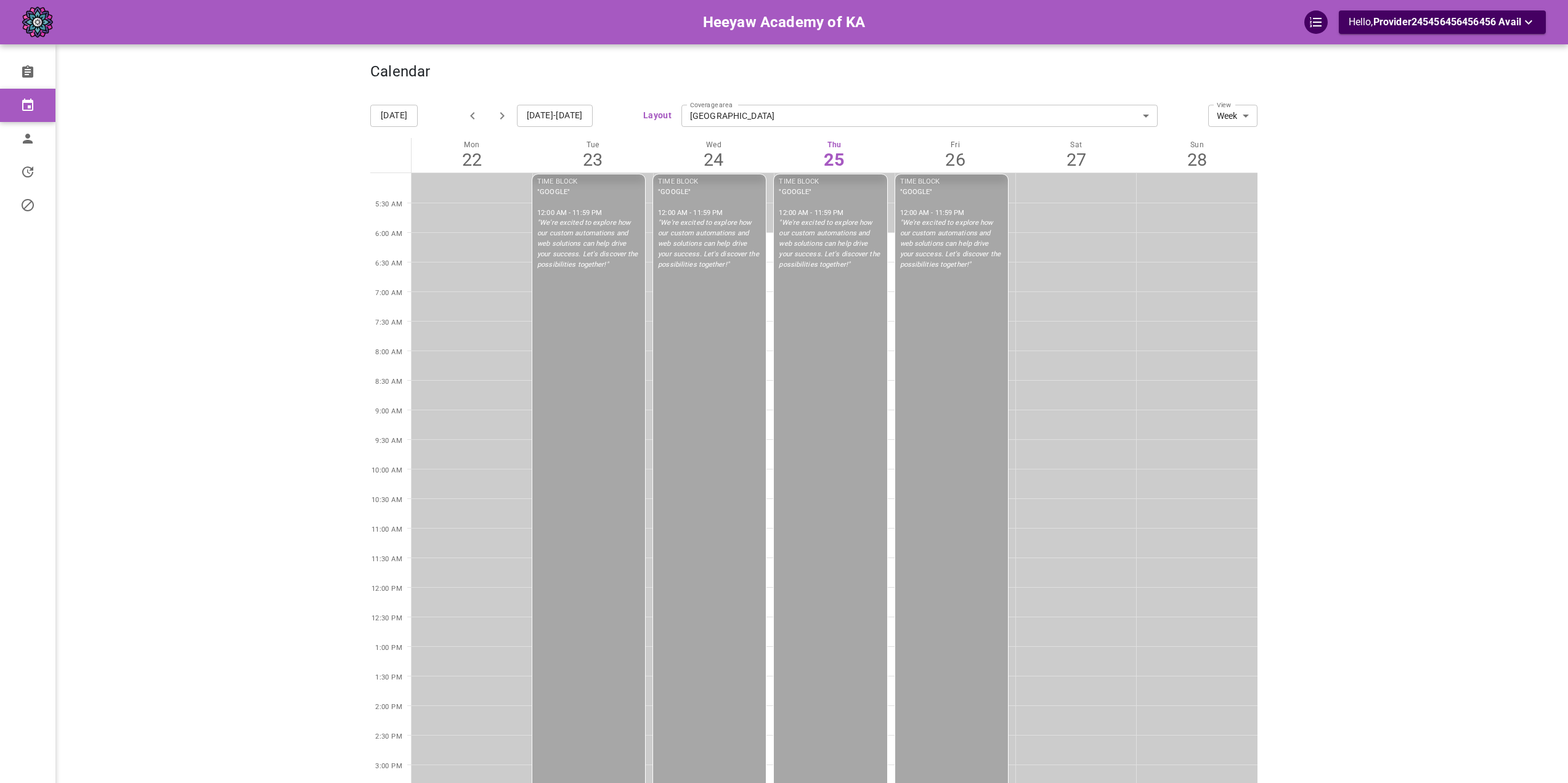
click at [922, 347] on div "TIME BLOCK "GOOGLE" 12:00 AM - 11:59 PM "We're excited to explore how our custo…" at bounding box center [952, 706] width 114 height 1063
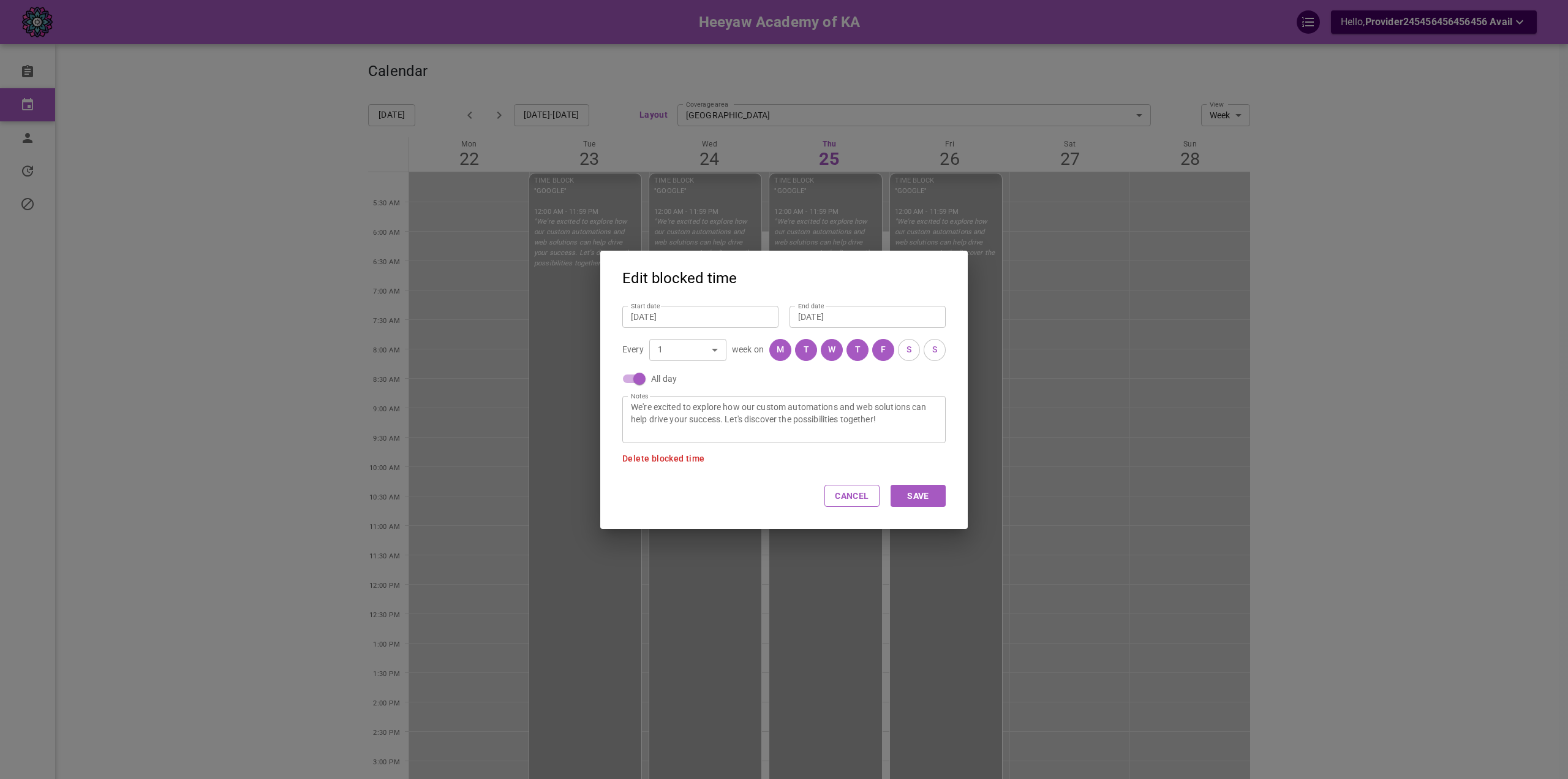
click at [670, 459] on span "Delete blocked time" at bounding box center [663, 459] width 83 height 10
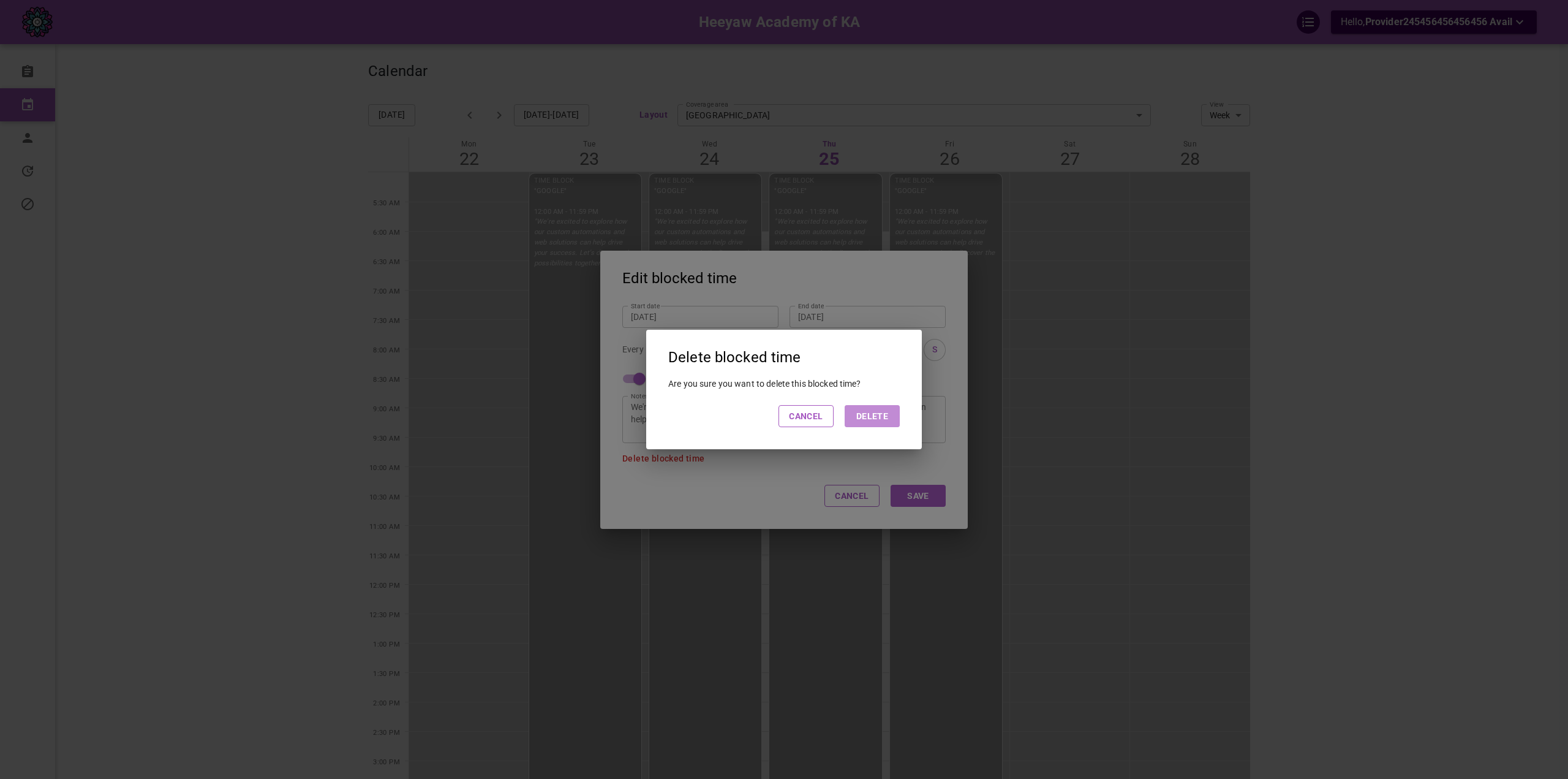
click at [876, 425] on button "Delete" at bounding box center [872, 416] width 55 height 22
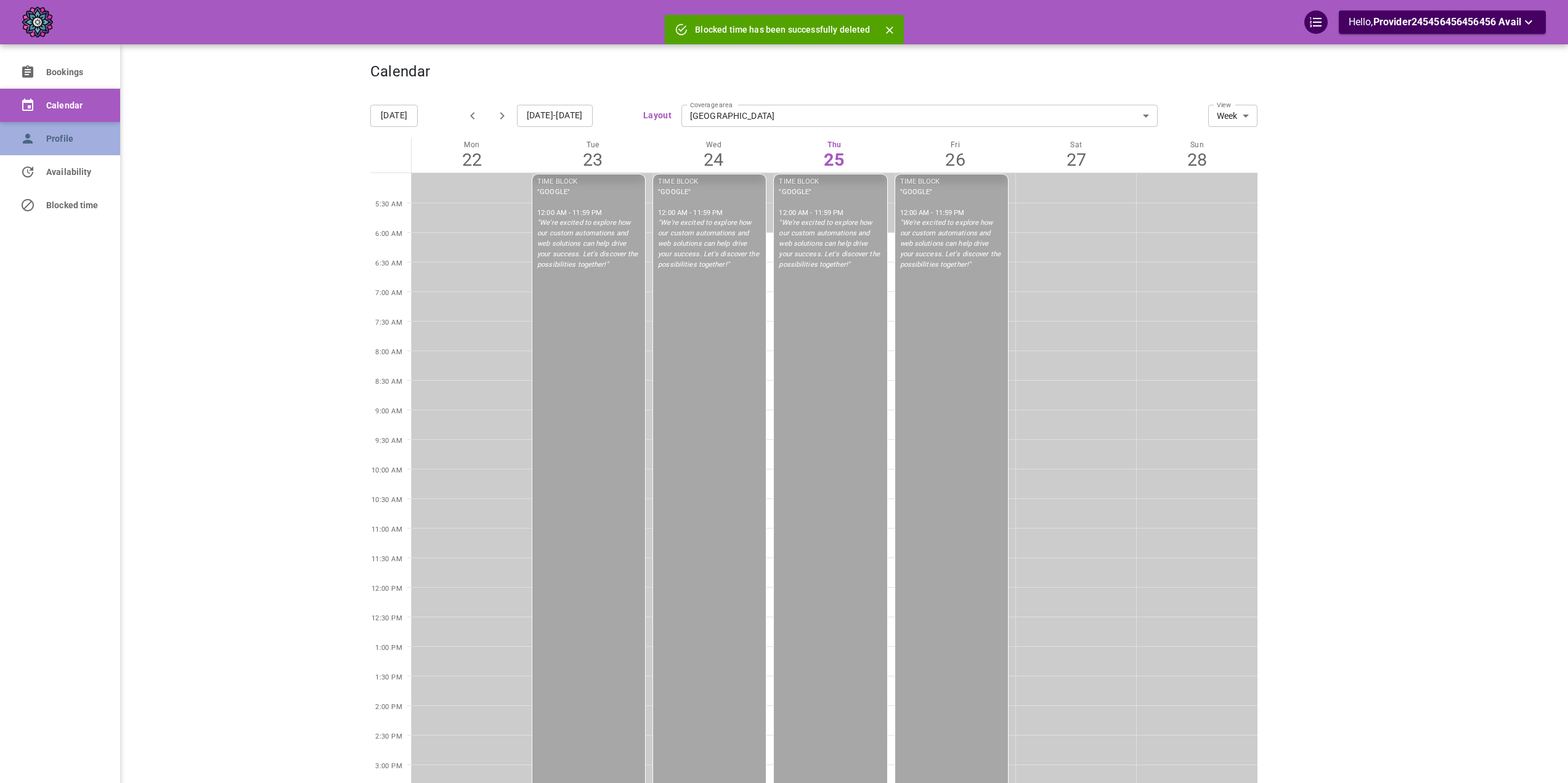
click at [34, 137] on icon at bounding box center [28, 139] width 15 height 15
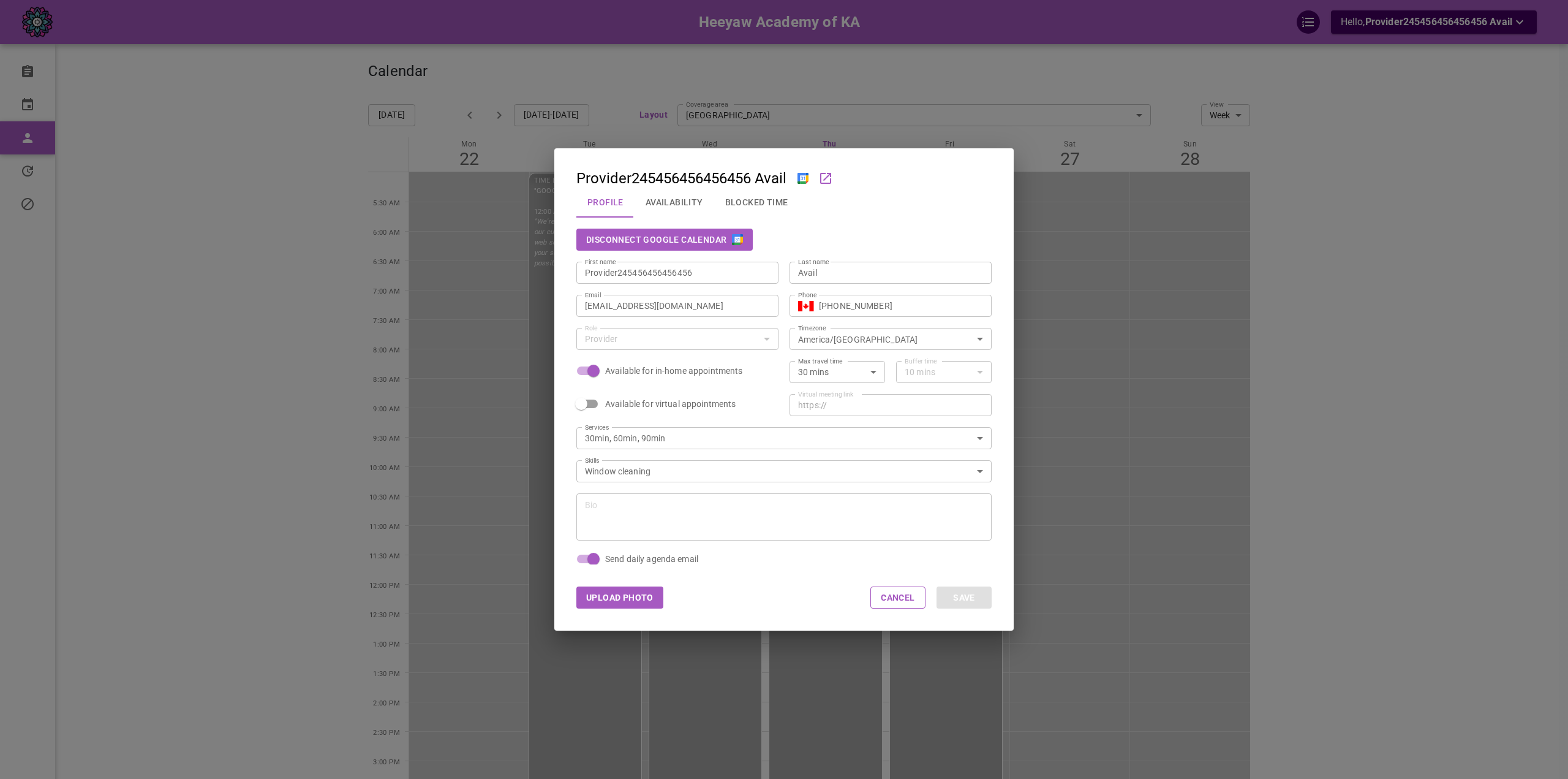
click at [763, 208] on button "Blocked Time" at bounding box center [757, 202] width 85 height 32
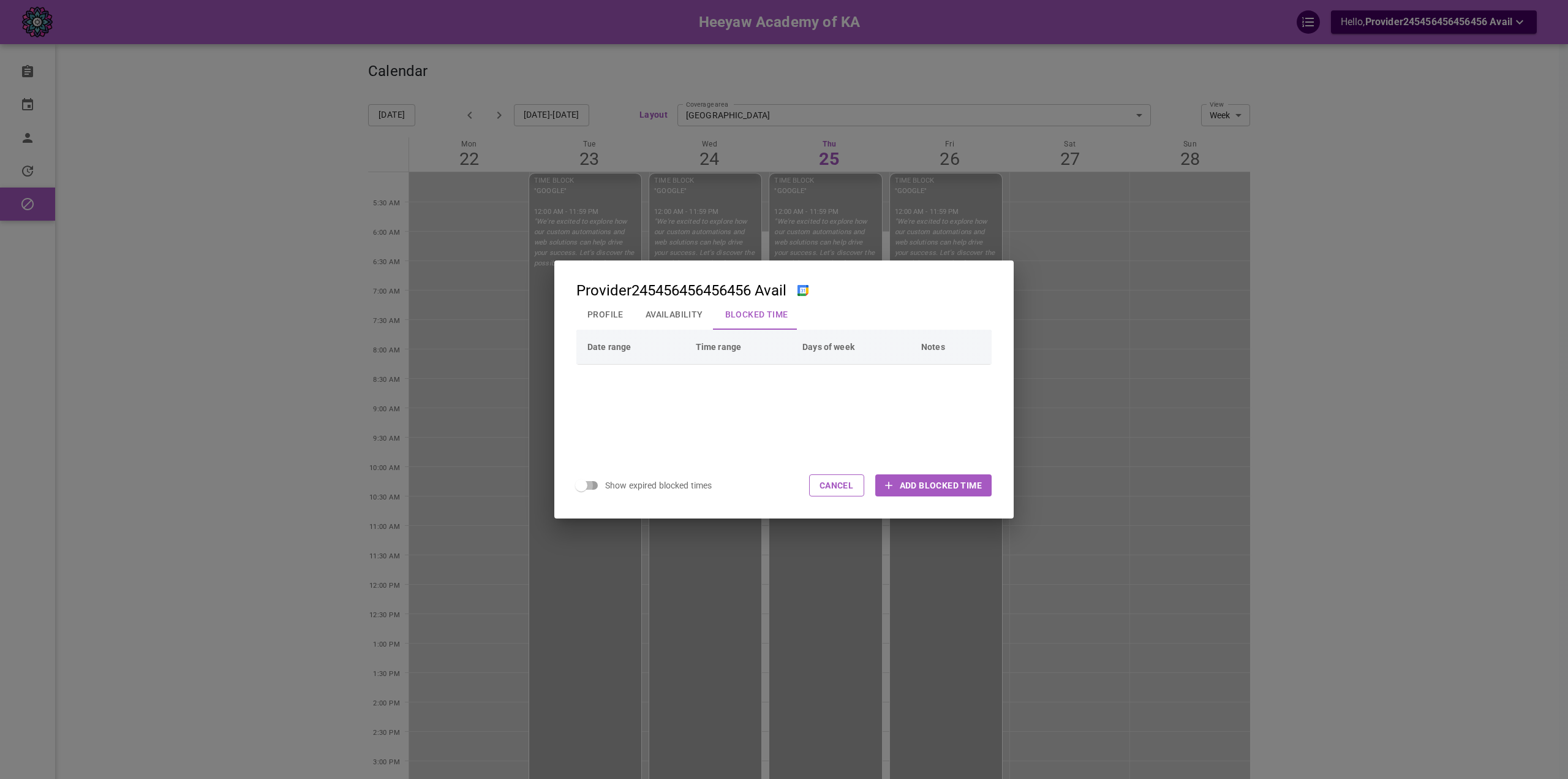
click at [590, 486] on input "Show expired blocked times" at bounding box center [581, 485] width 70 height 23
checkbox input "true"
click at [834, 487] on button "Cancel" at bounding box center [837, 485] width 55 height 22
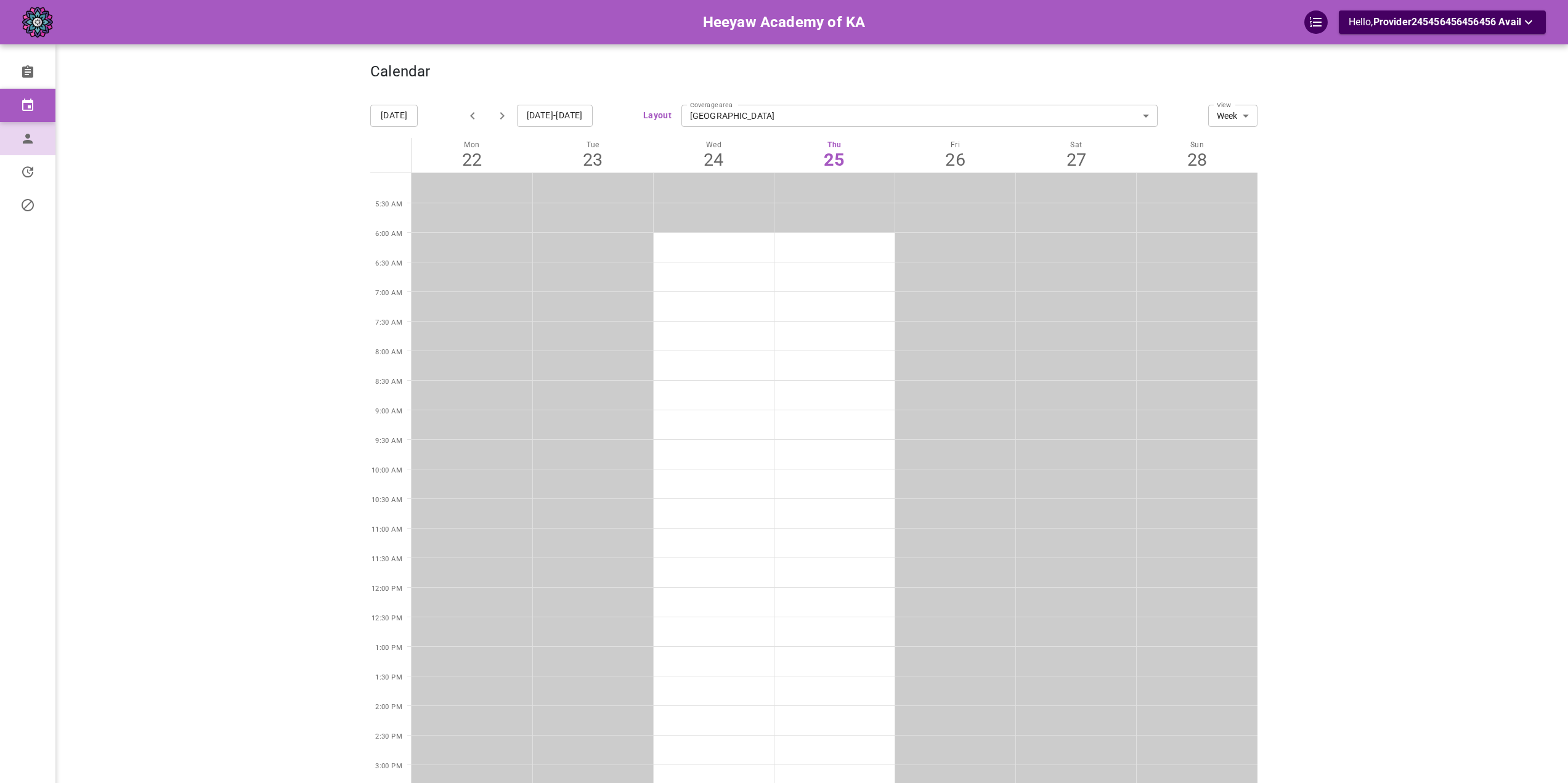
click at [22, 137] on icon at bounding box center [28, 139] width 15 height 15
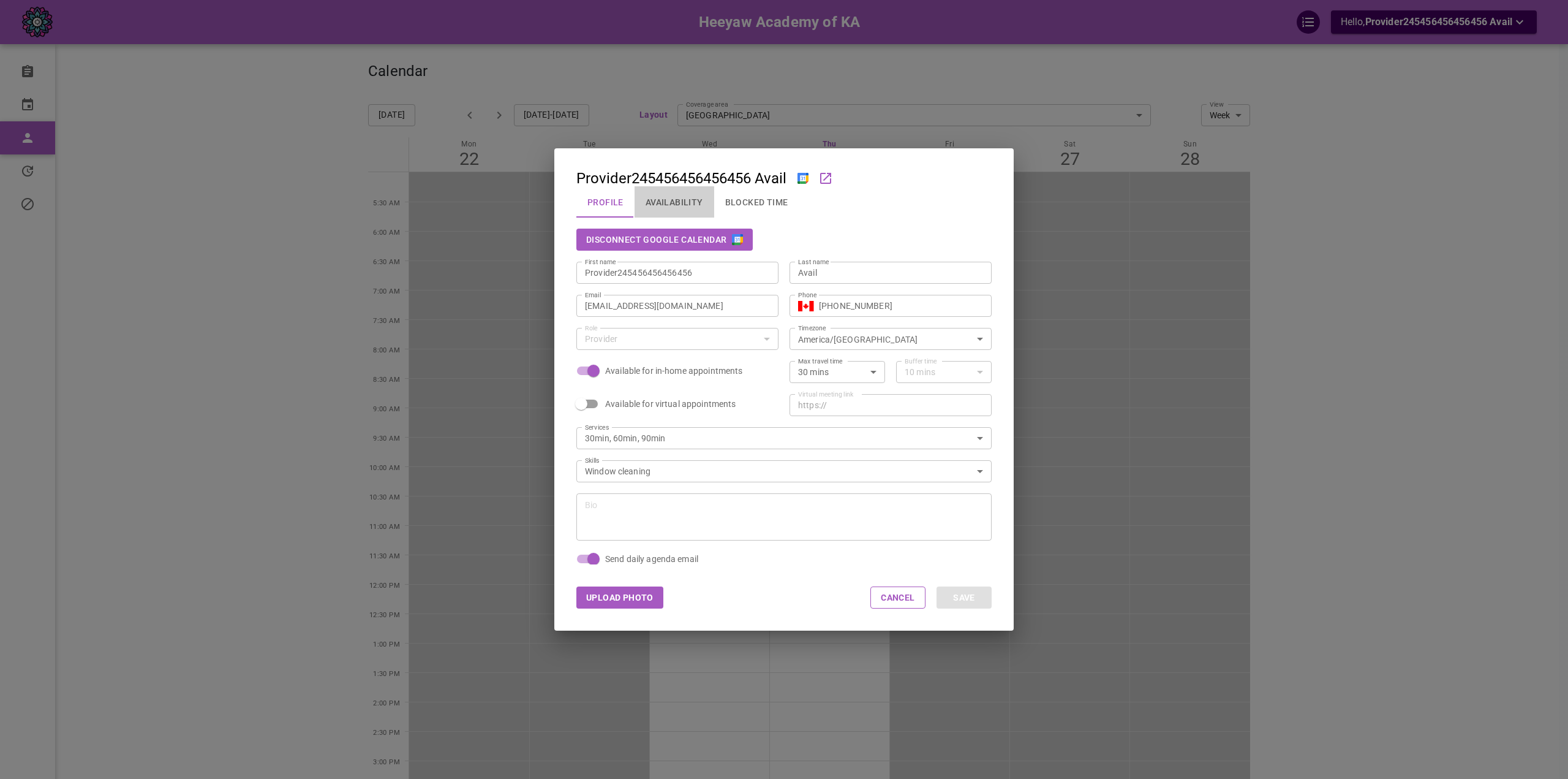
click at [688, 204] on button "Availability" at bounding box center [674, 202] width 79 height 32
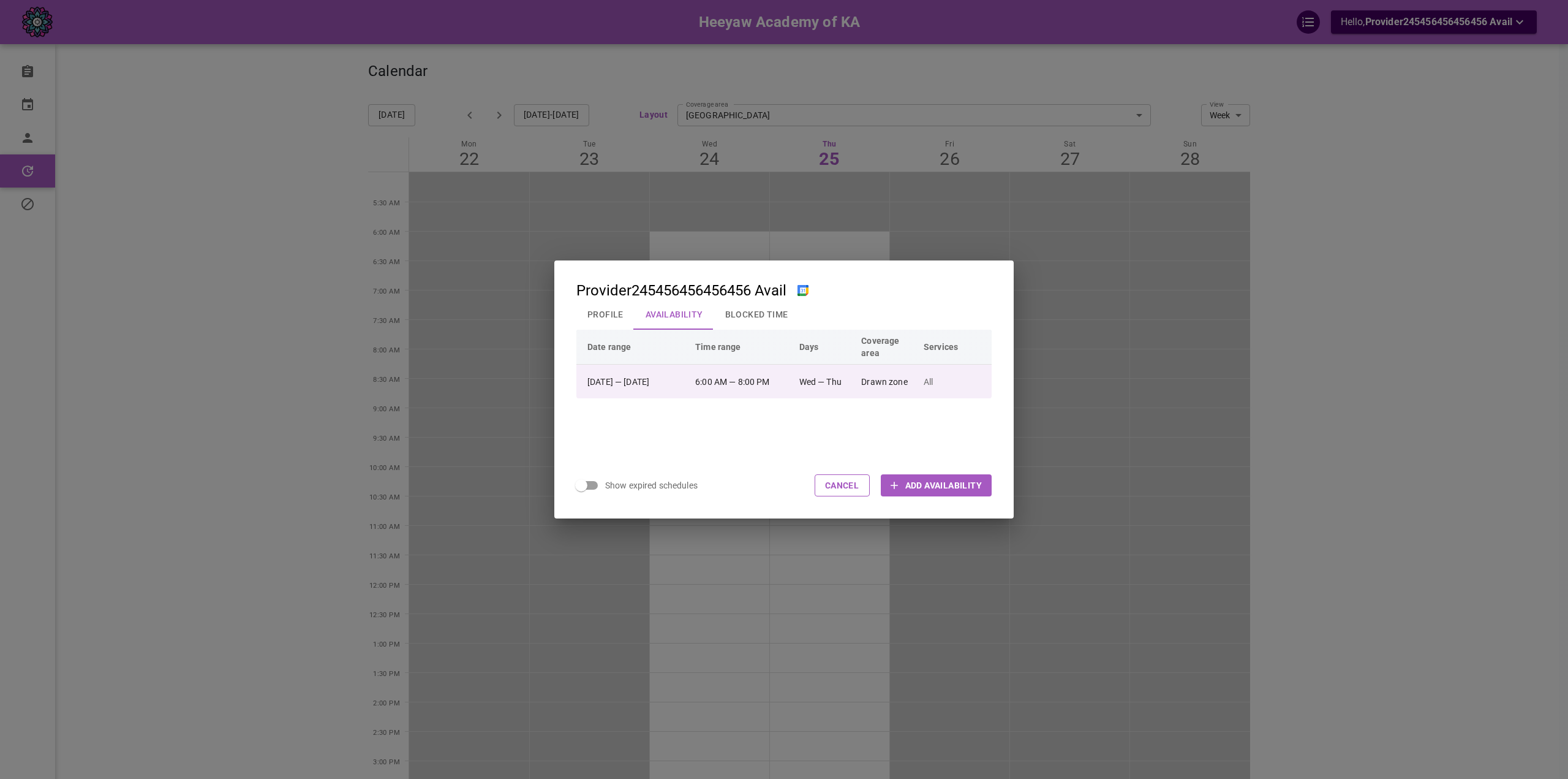
click at [856, 393] on td "Wed — Thu" at bounding box center [825, 381] width 63 height 34
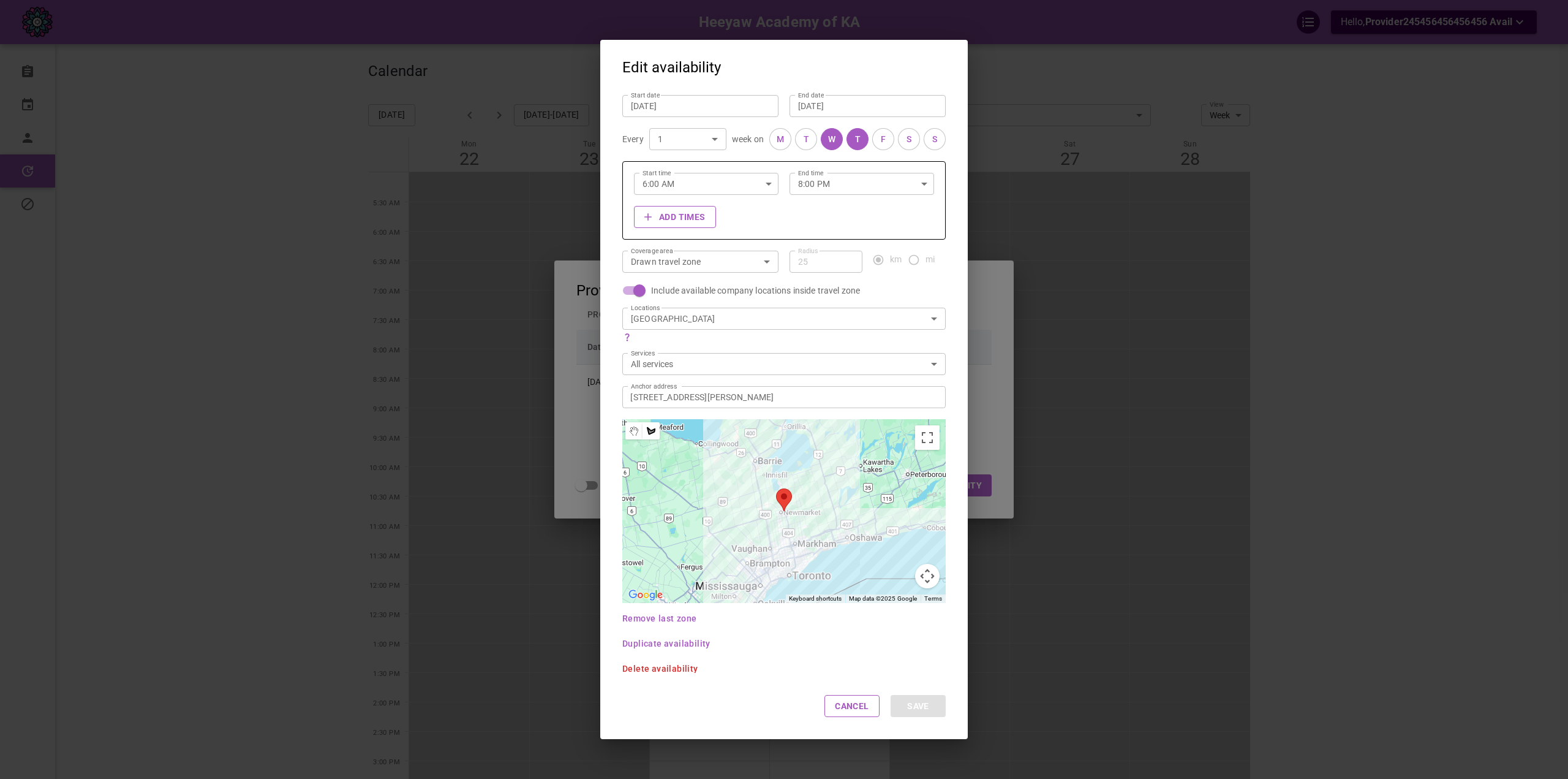
click at [881, 141] on button "F" at bounding box center [883, 139] width 22 height 22
click at [898, 143] on button "S" at bounding box center [909, 139] width 22 height 22
click at [804, 141] on div "T" at bounding box center [806, 139] width 6 height 13
click at [932, 141] on div "S" at bounding box center [935, 139] width 5 height 13
click at [777, 142] on div "M" at bounding box center [780, 139] width 8 height 13
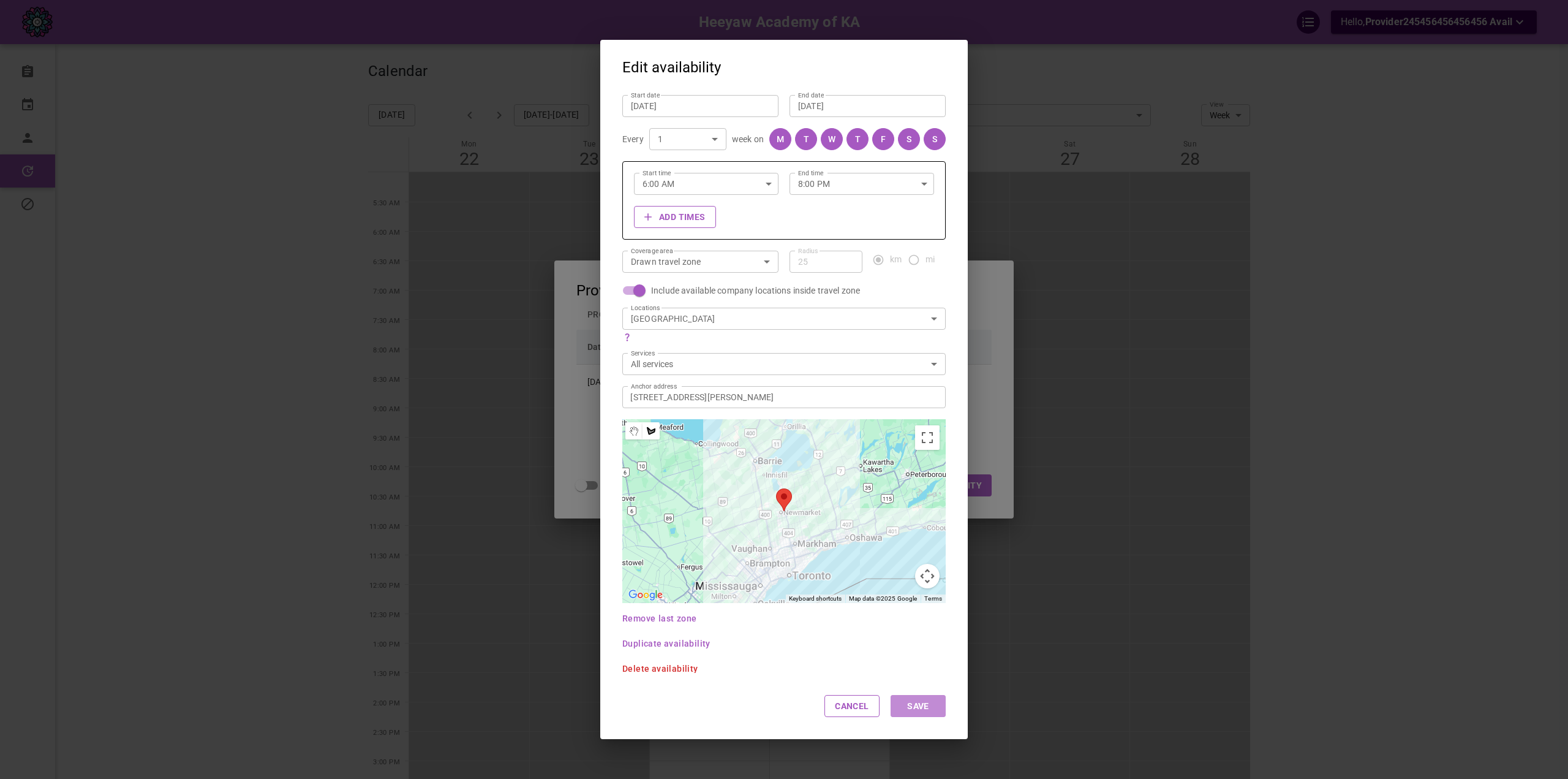
click at [914, 706] on button "Save" at bounding box center [918, 706] width 55 height 22
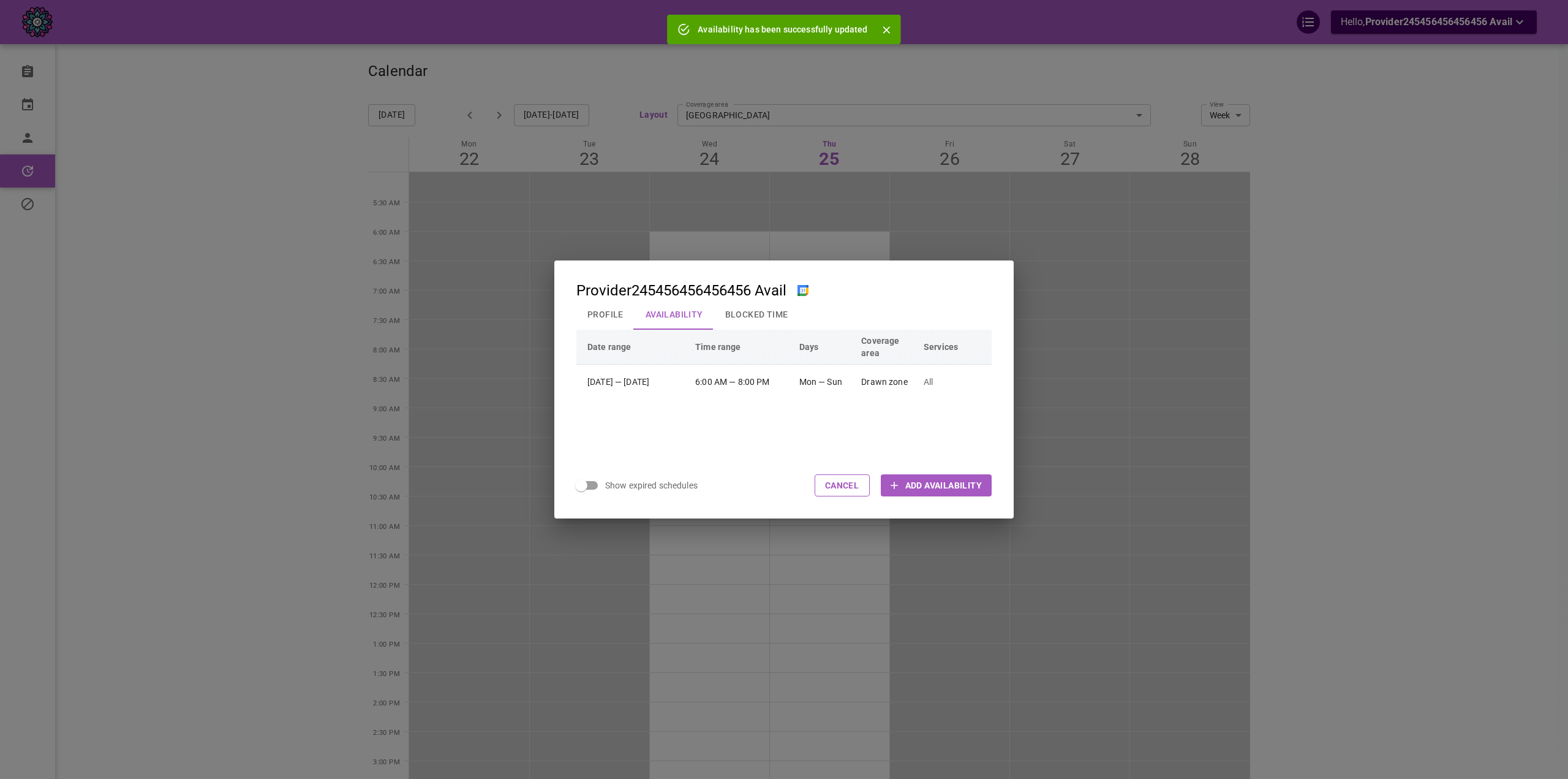
click at [484, 142] on div "Provider245456456456456 Avail Profile Availability Blocked Time Date range Time…" at bounding box center [784, 389] width 1568 height 779
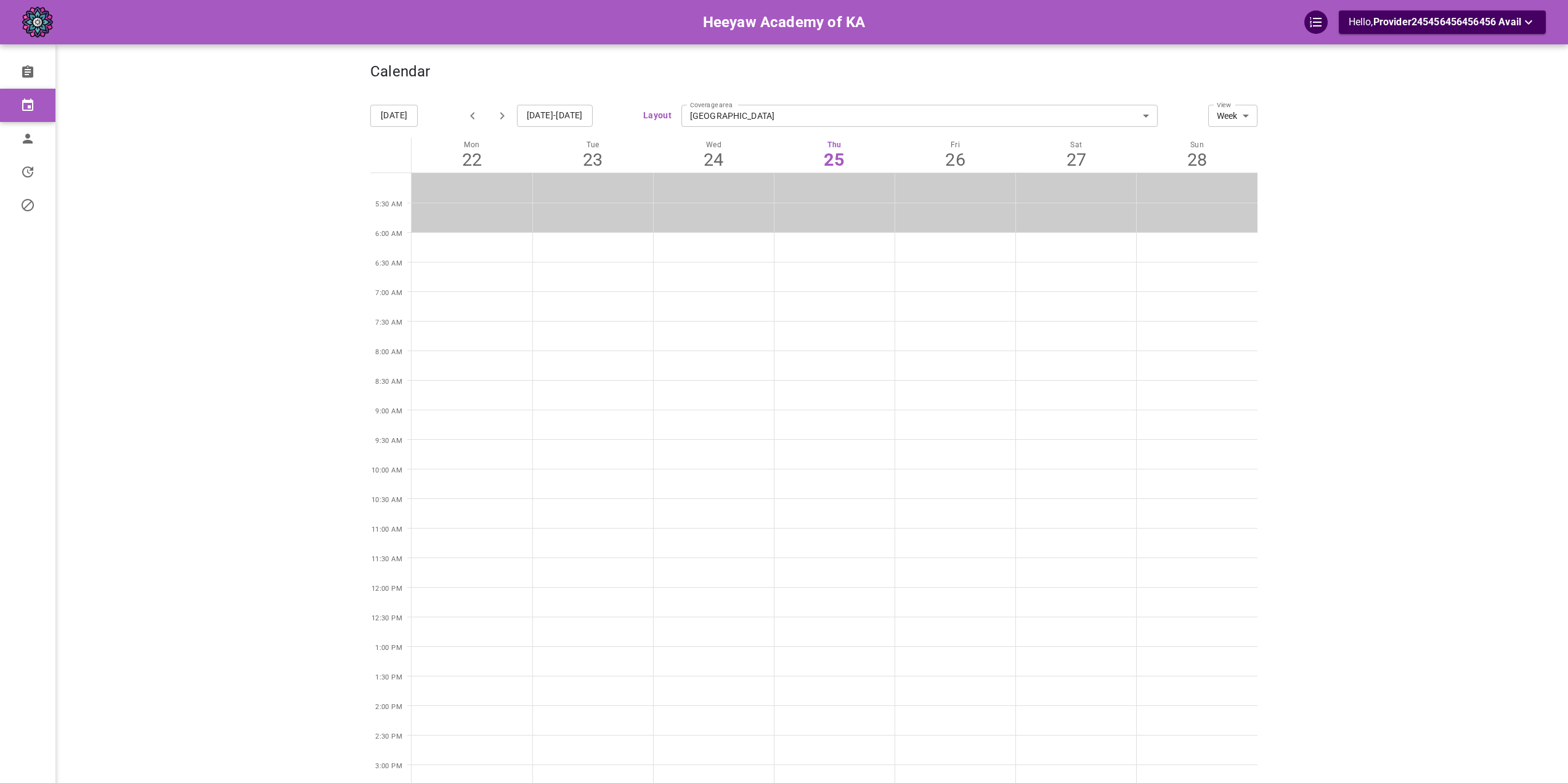
click at [270, 347] on div "Heeyaw Academy of KA Hello, Provider245456456456456 Avail" at bounding box center [225, 638] width 289 height 1239
click at [655, 123] on button "Layout" at bounding box center [658, 115] width 29 height 15
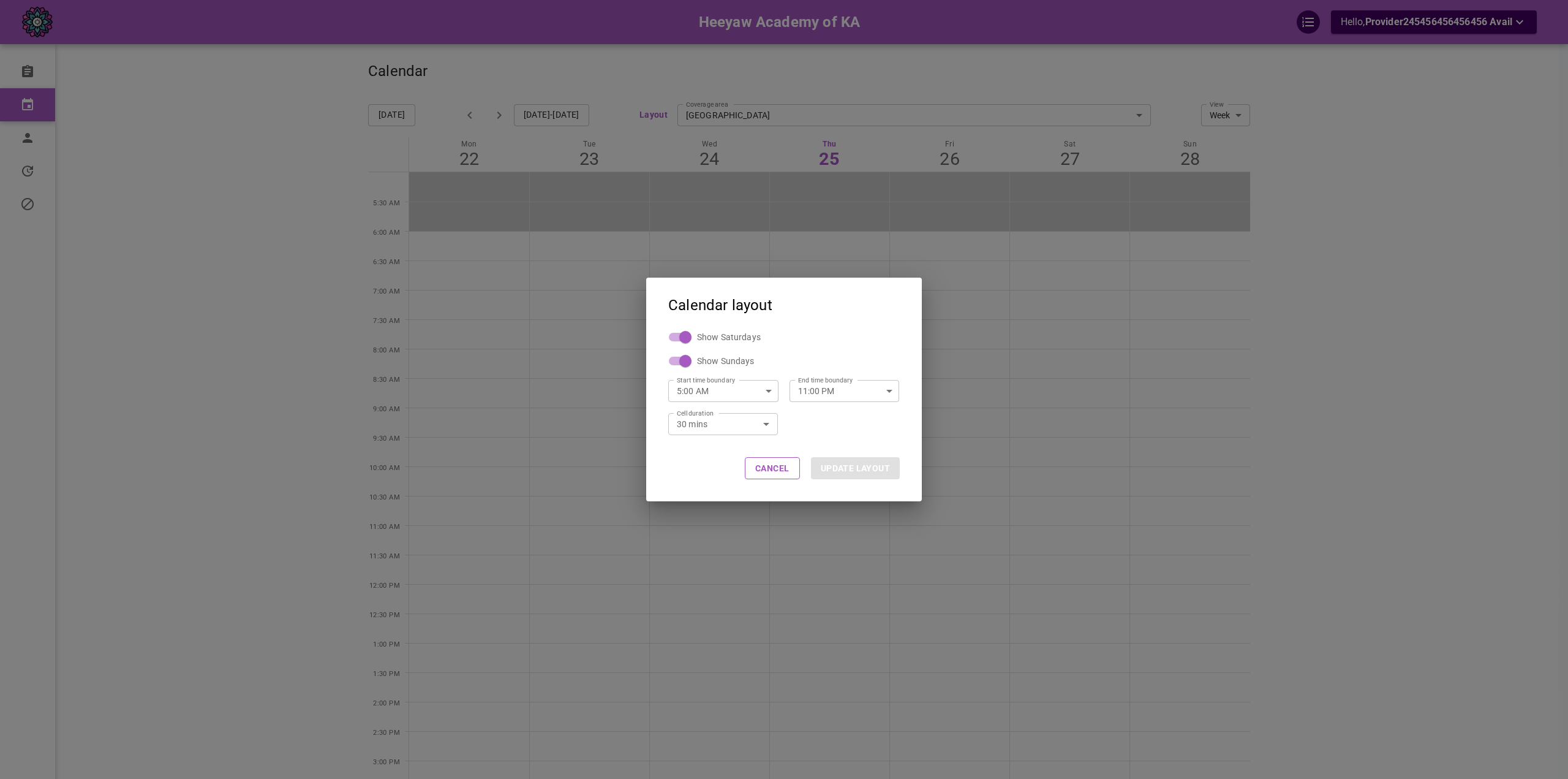
click at [717, 434] on div "30 mins 30 Cell duration" at bounding box center [723, 424] width 110 height 22
click at [716, 428] on body "Heeyaw Academy of KA Hello, Provider245456456456456 Avail Bookings Calendar Pro…" at bounding box center [784, 653] width 1568 height 1308
click at [718, 448] on li "60 mins" at bounding box center [723, 445] width 110 height 20
type input "60"
click at [862, 471] on button "UPDATE LAYOUT" at bounding box center [856, 468] width 89 height 22
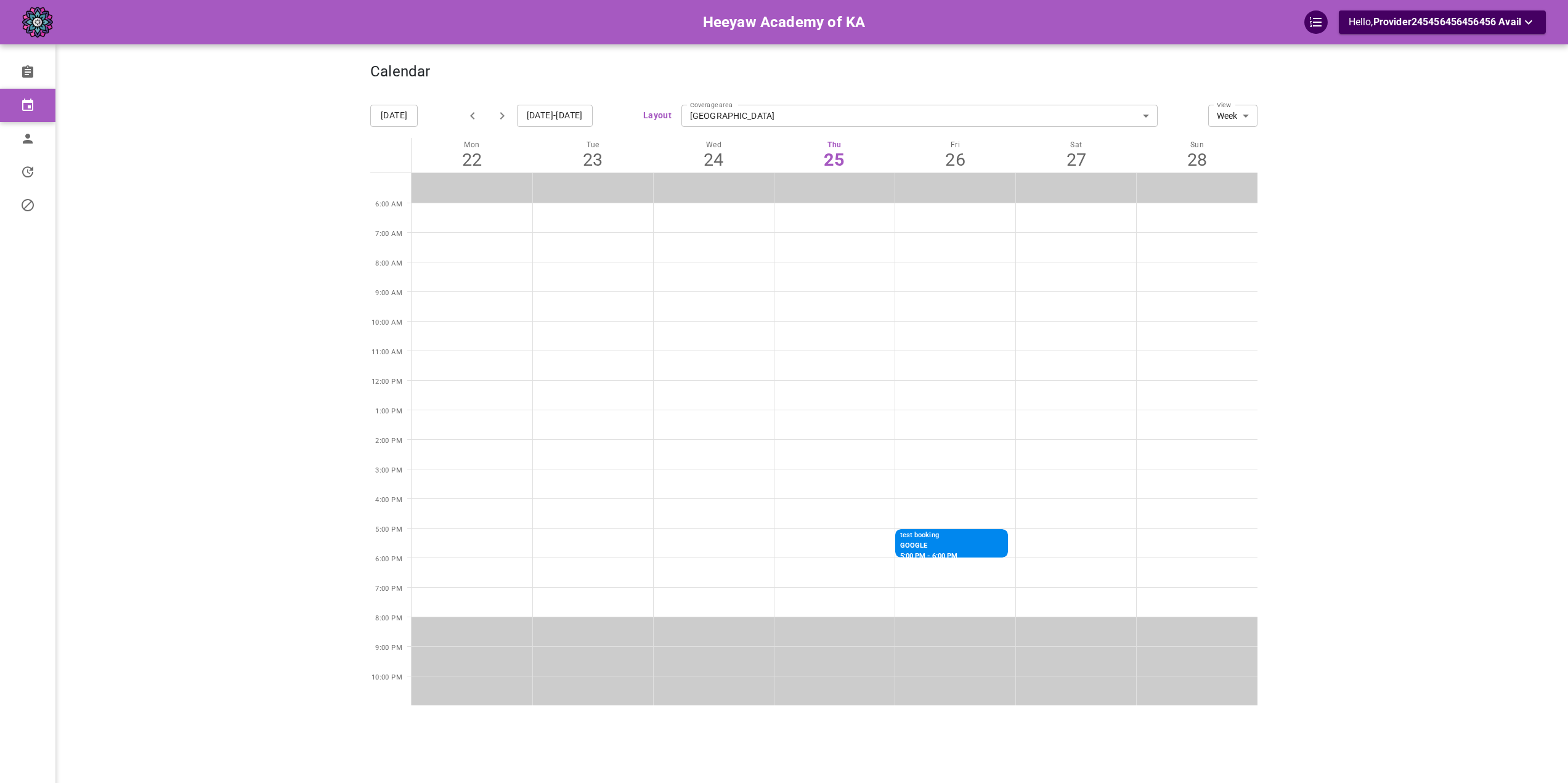
click at [1367, 402] on main at bounding box center [1401, 410] width 289 height 783
